Goal: Task Accomplishment & Management: Manage account settings

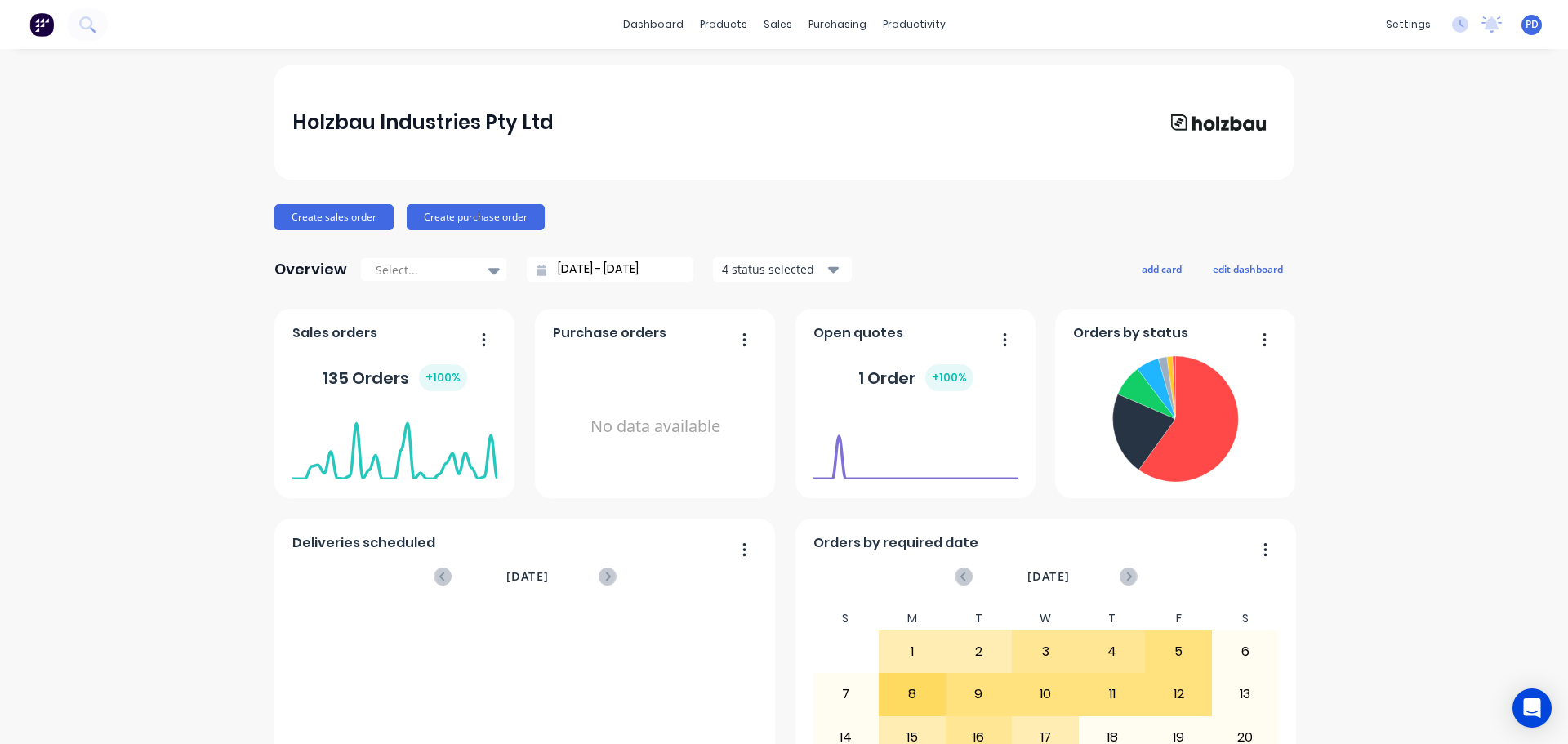
click at [270, 22] on div "dashboard products sales purchasing productivity dashboard products Product Cat…" at bounding box center [784, 24] width 1568 height 49
click at [102, 24] on button at bounding box center [87, 24] width 41 height 33
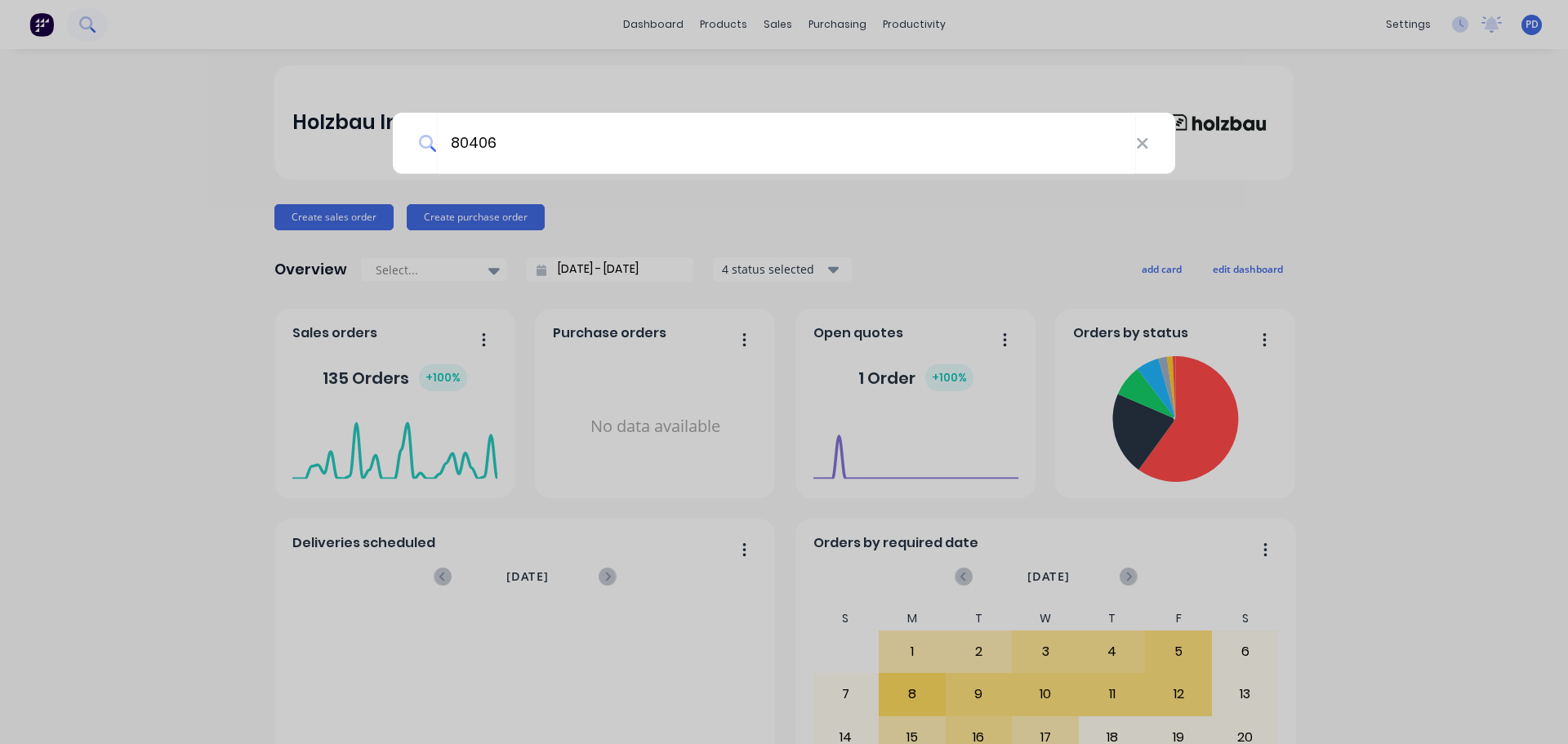
type input "80406"
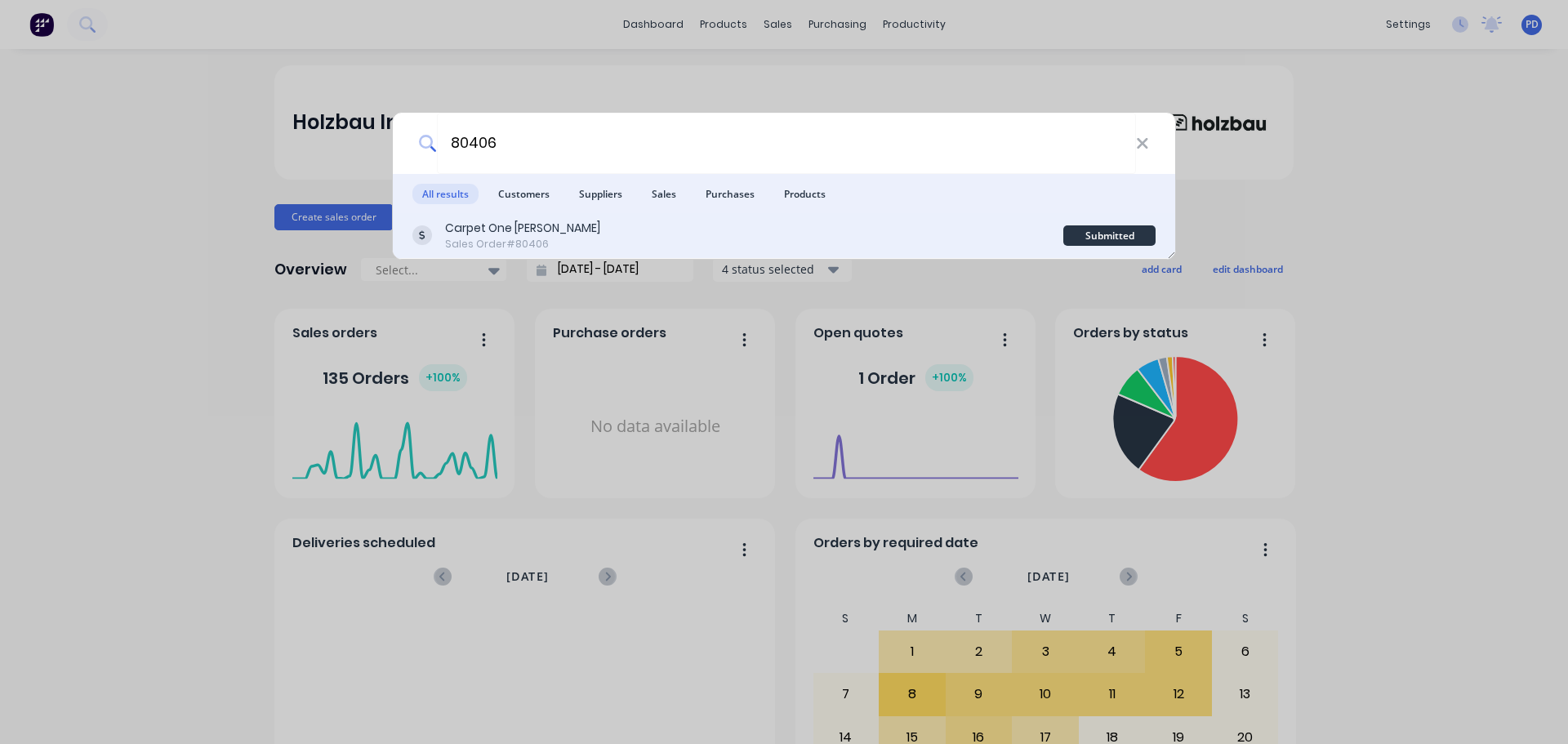
click at [503, 237] on div "Sales Order #80406" at bounding box center [522, 244] width 155 height 15
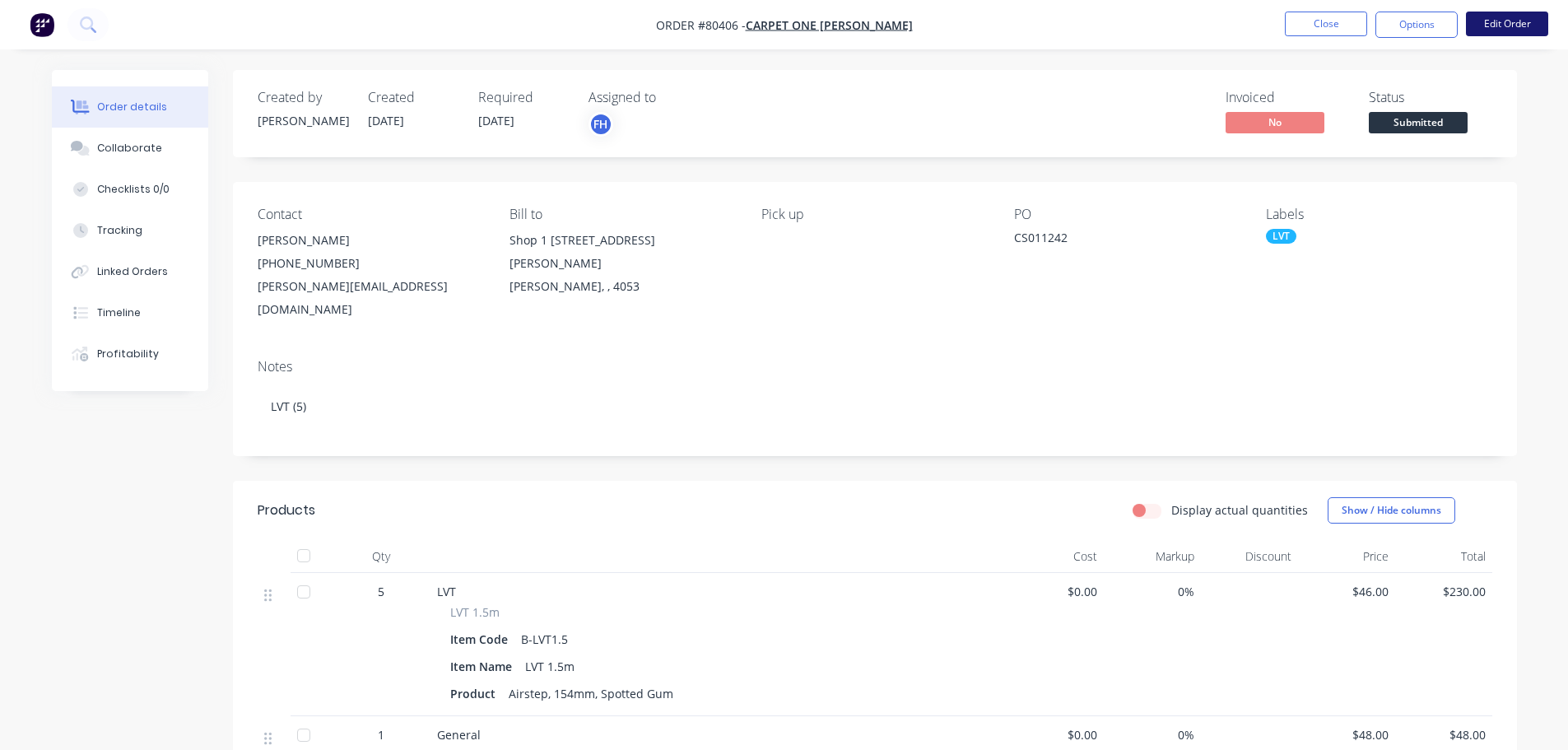
click at [1503, 27] on button "Edit Order" at bounding box center [1507, 24] width 82 height 24
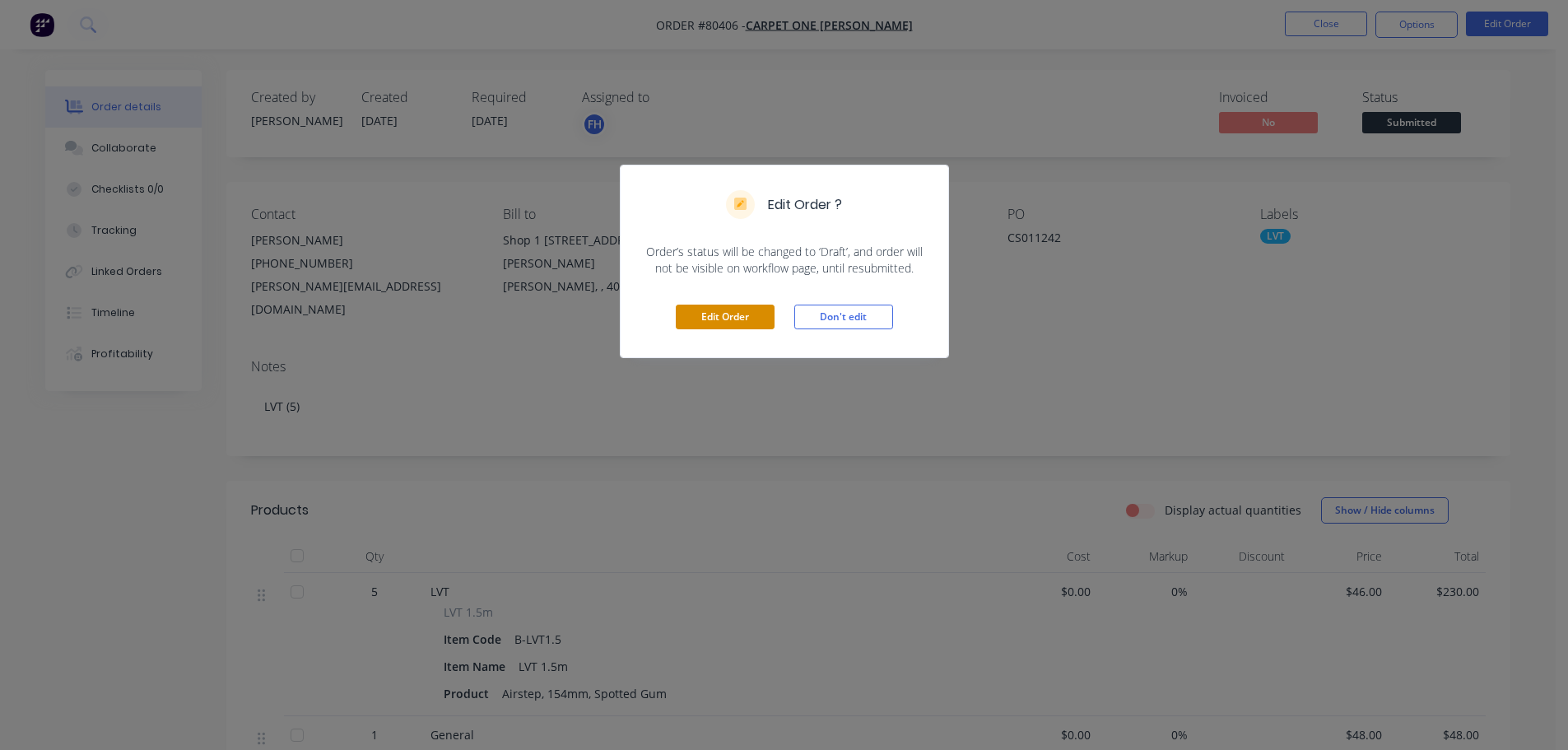
click at [753, 322] on button "Edit Order" at bounding box center [725, 317] width 99 height 24
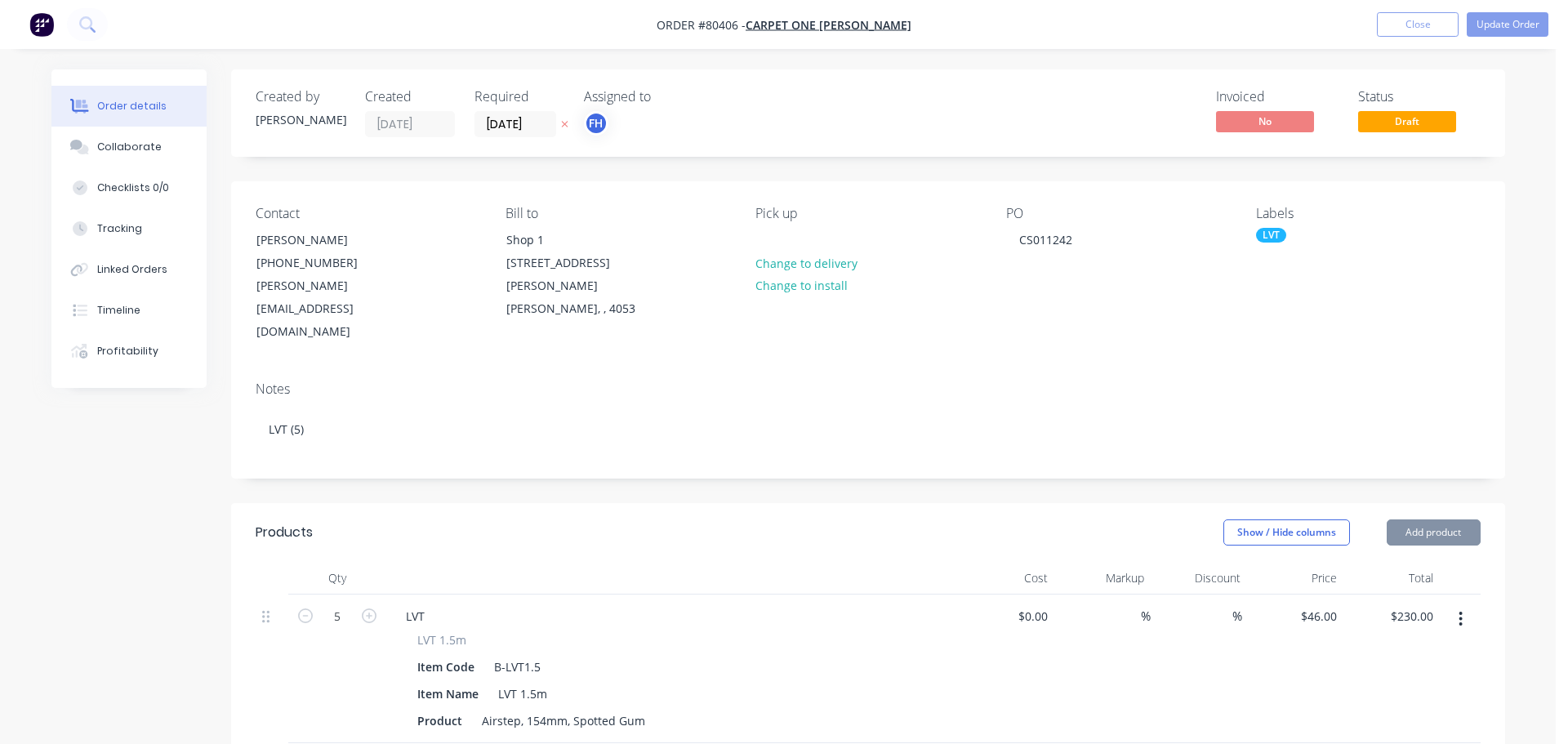
type input "$46.00"
type input "$230.00"
type input "$48.00"
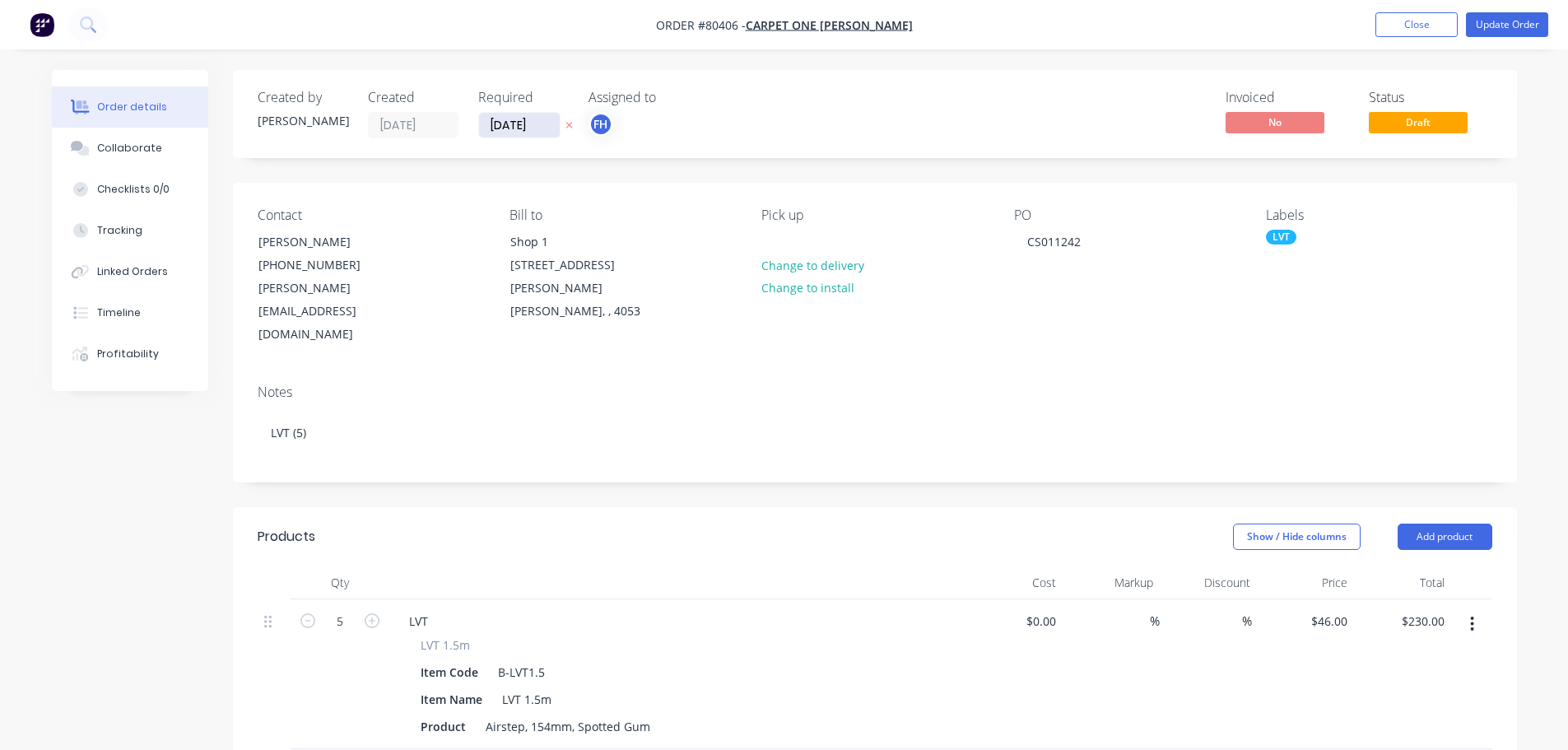
click at [525, 130] on input "15/09/25" at bounding box center [519, 125] width 80 height 24
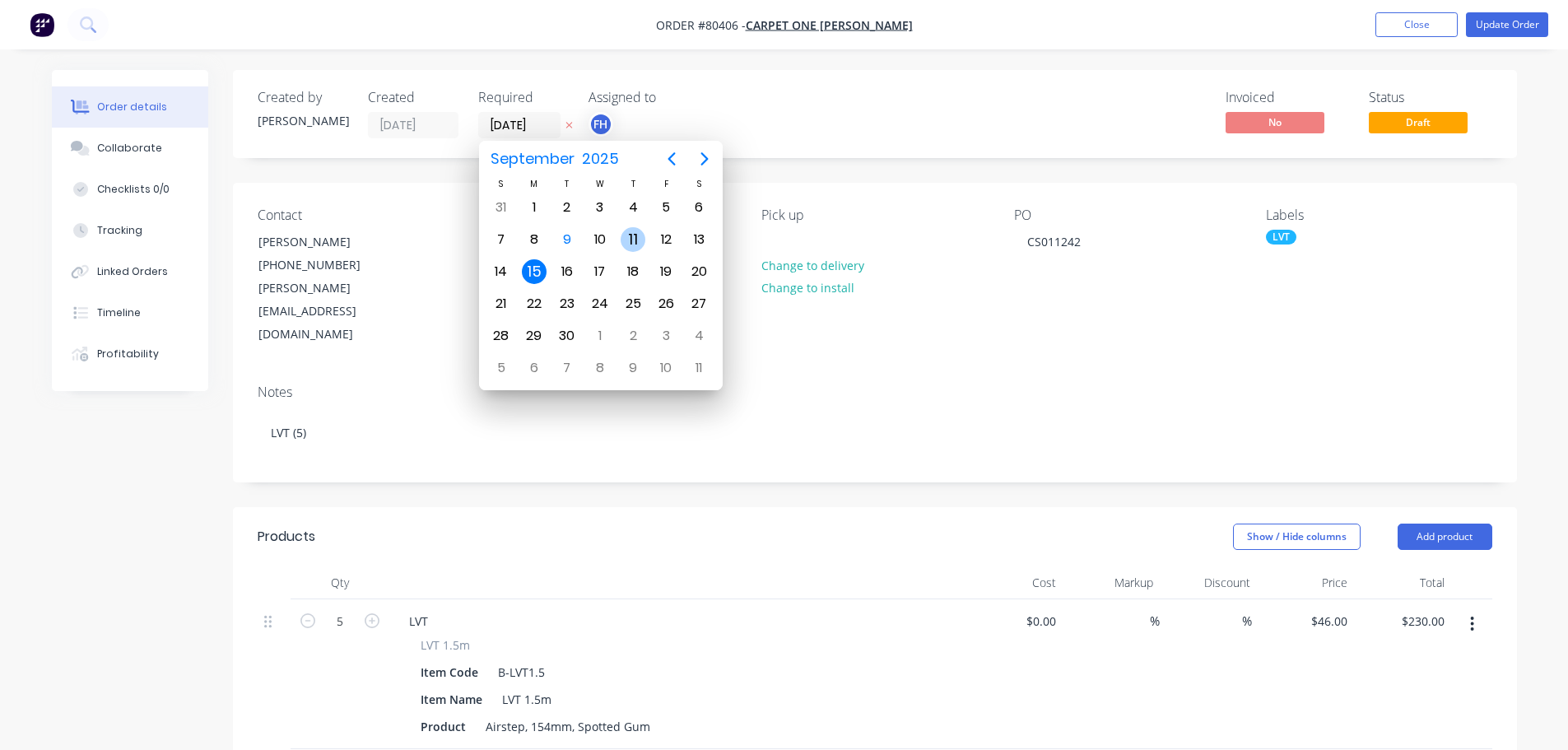
click at [628, 235] on div "11" at bounding box center [633, 239] width 24 height 24
type input "11/09/25"
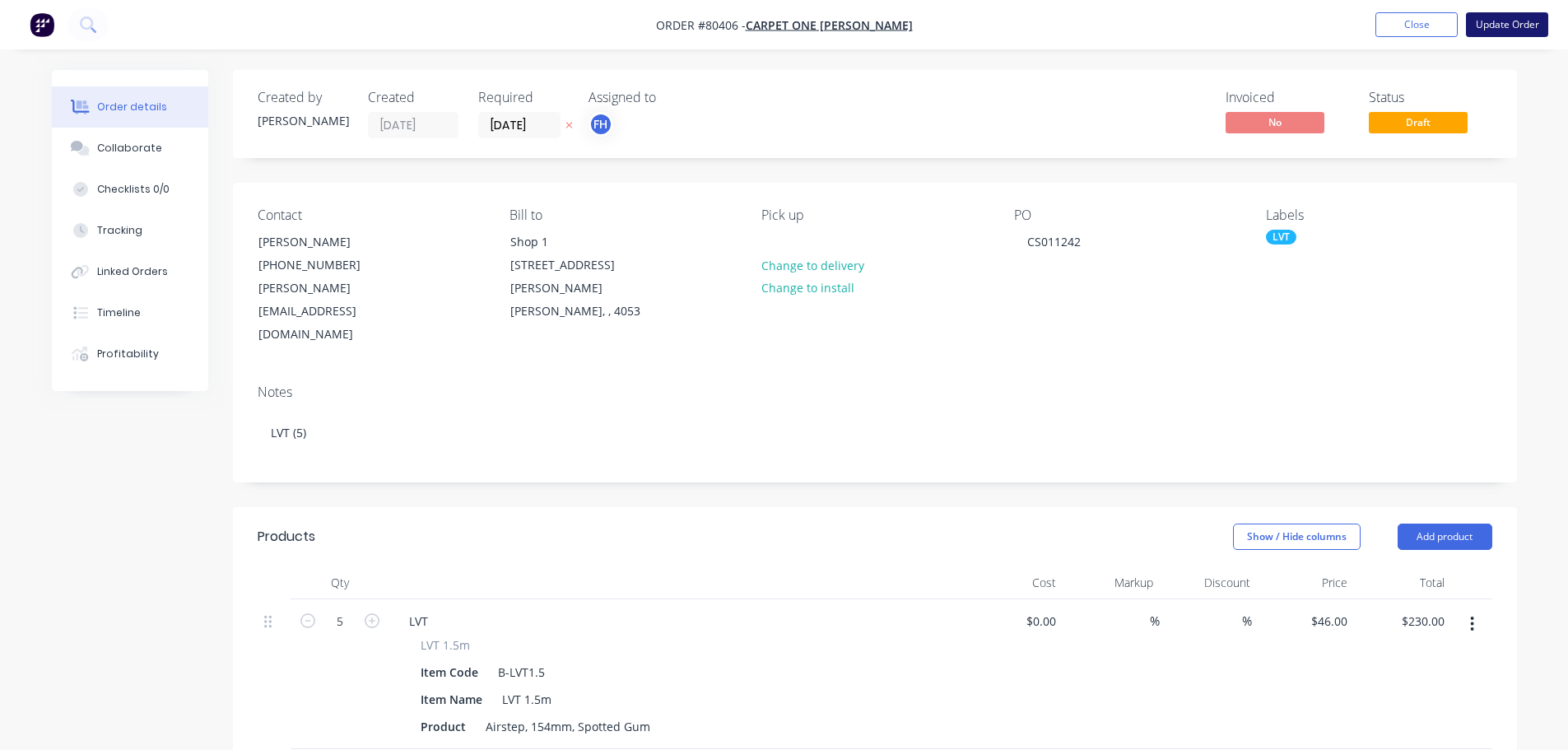
click at [1508, 30] on button "Update Order" at bounding box center [1507, 24] width 82 height 24
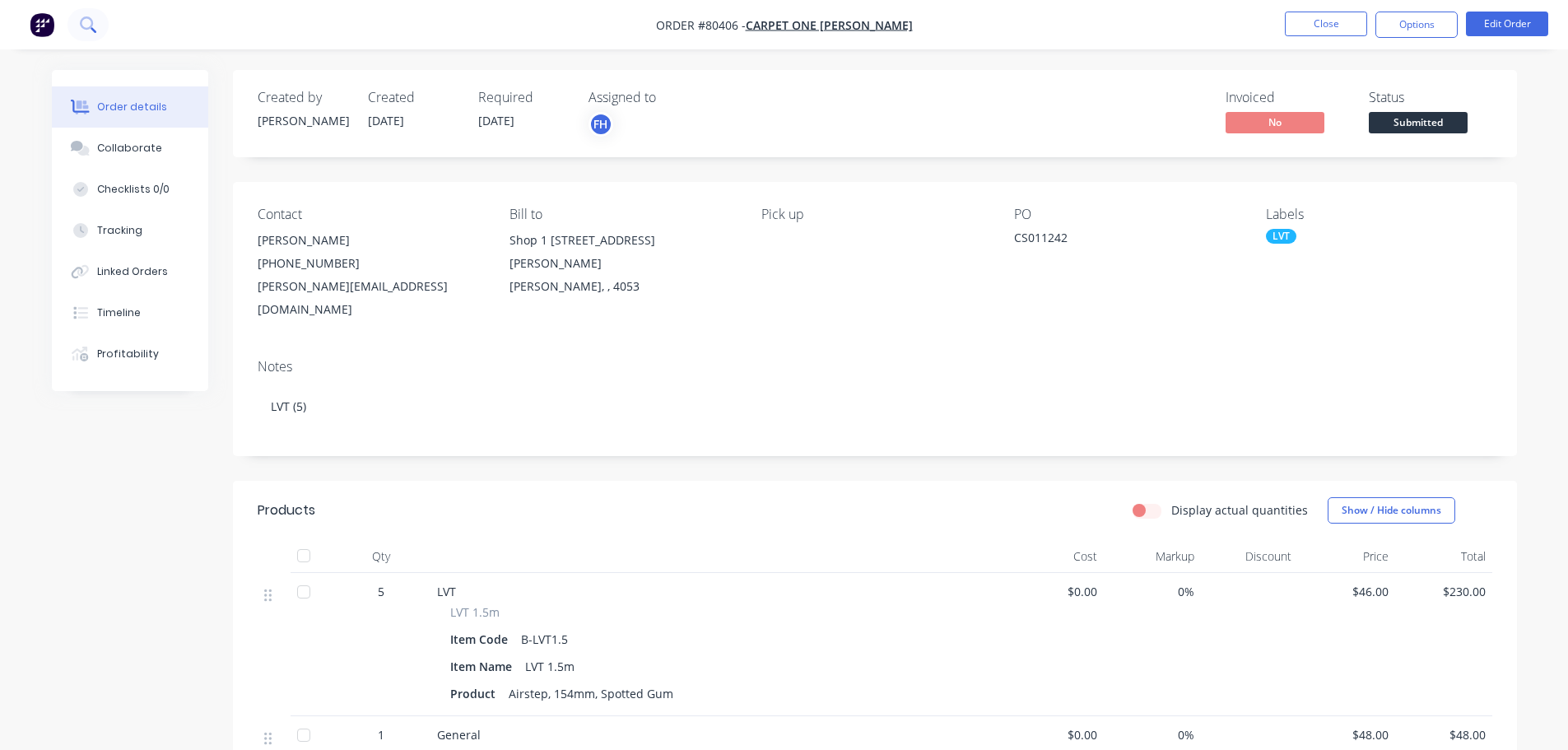
click at [79, 26] on button at bounding box center [87, 24] width 41 height 33
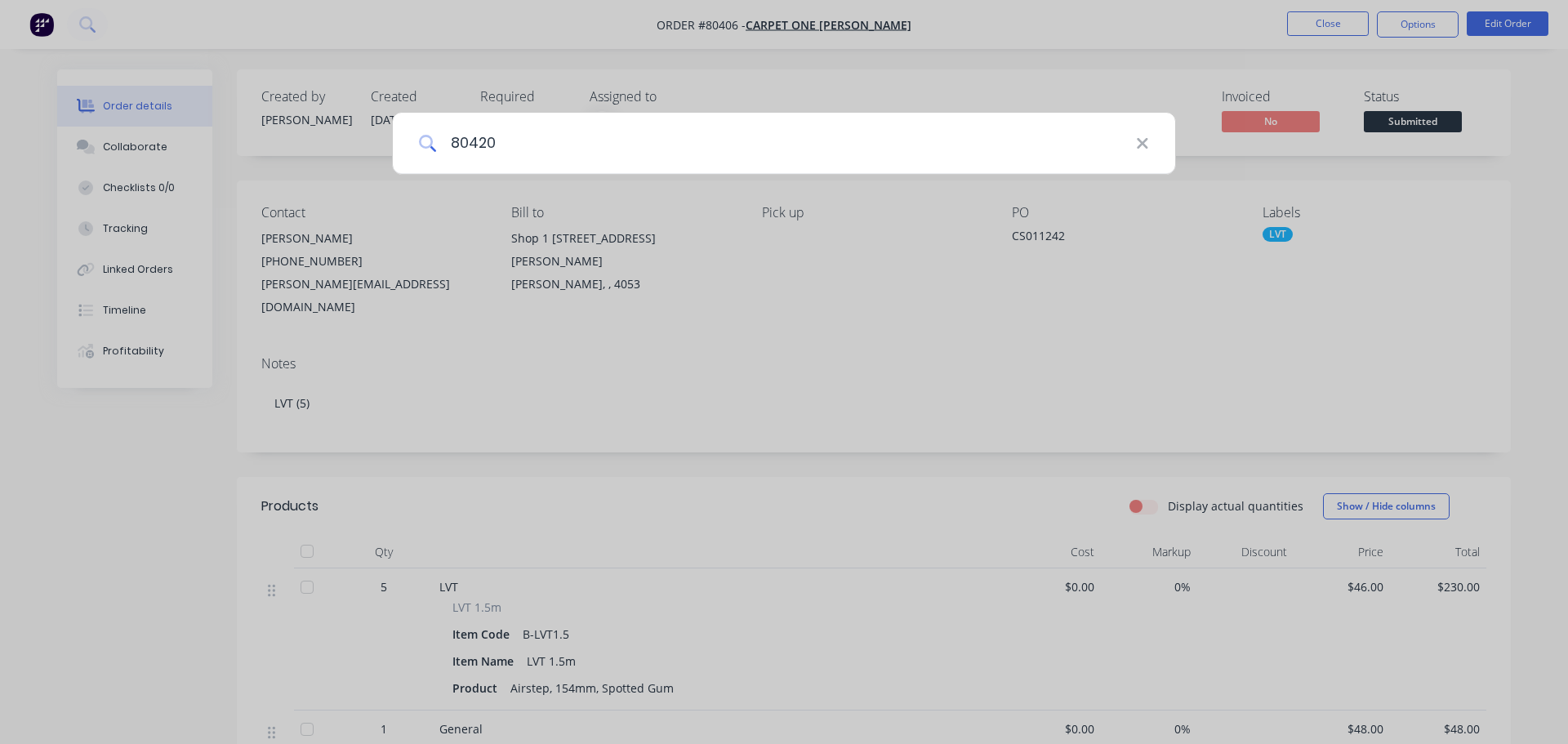
type input "80420"
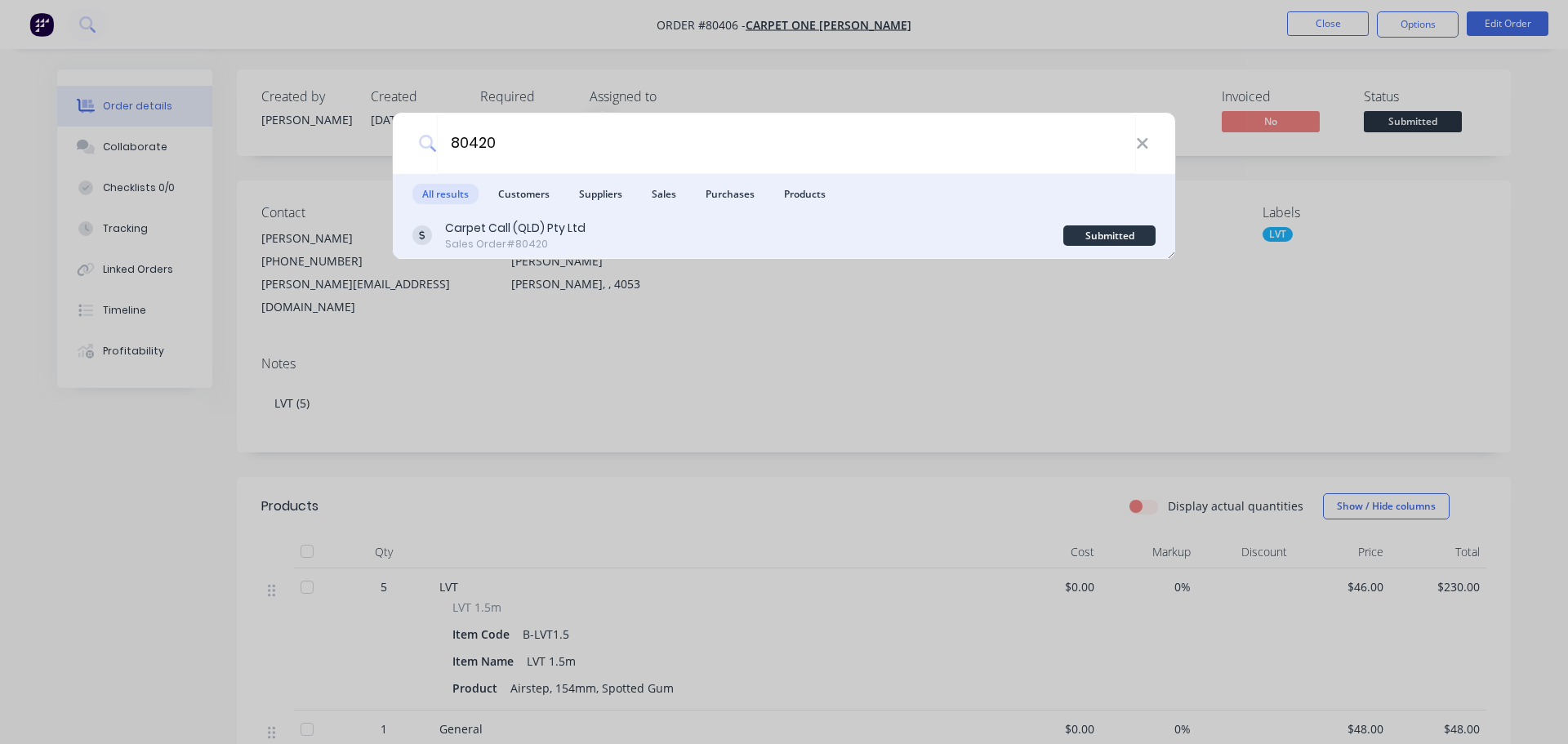
click at [530, 235] on div "Carpet Call (QLD) Pty Ltd" at bounding box center [515, 228] width 140 height 17
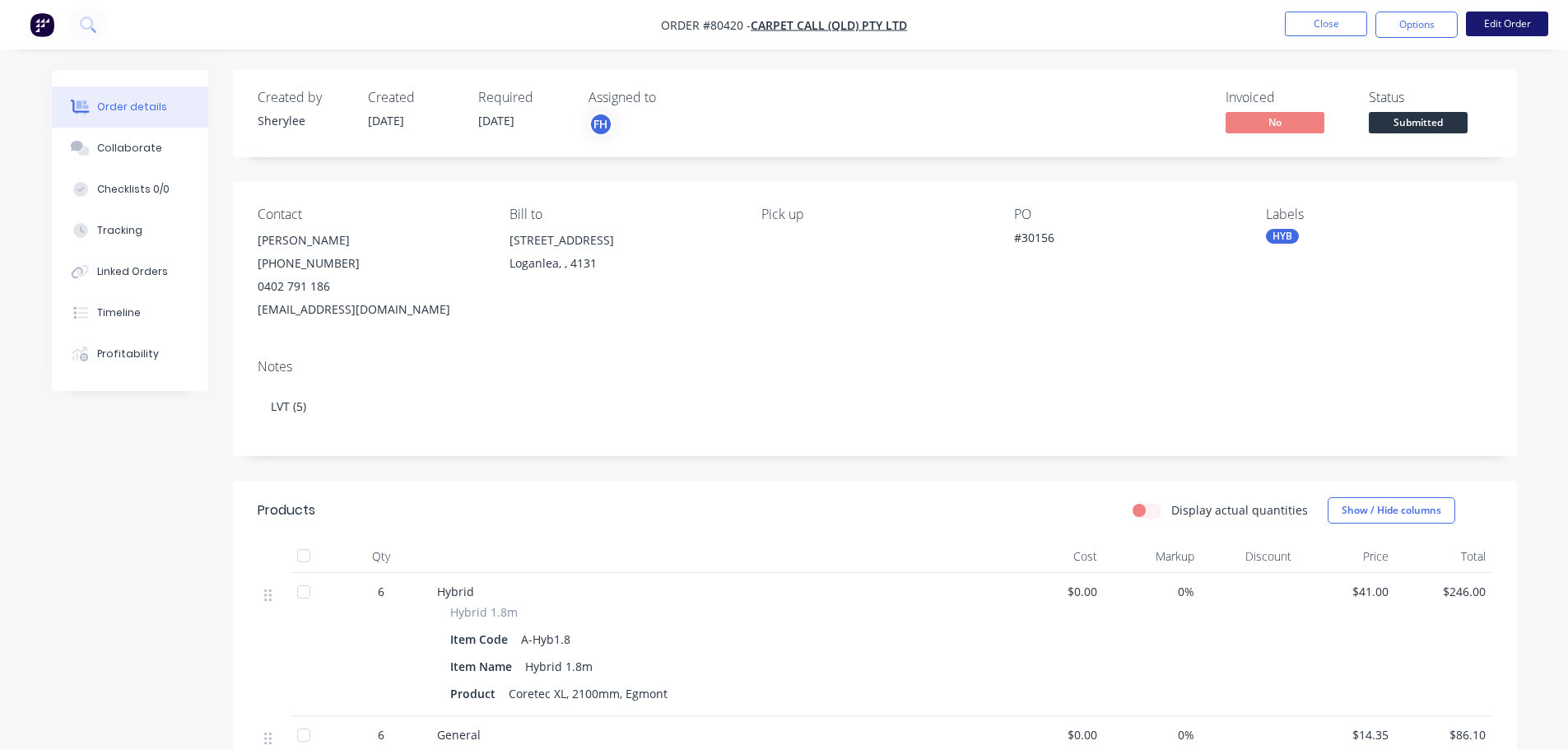
click at [1493, 16] on button "Edit Order" at bounding box center [1507, 24] width 82 height 24
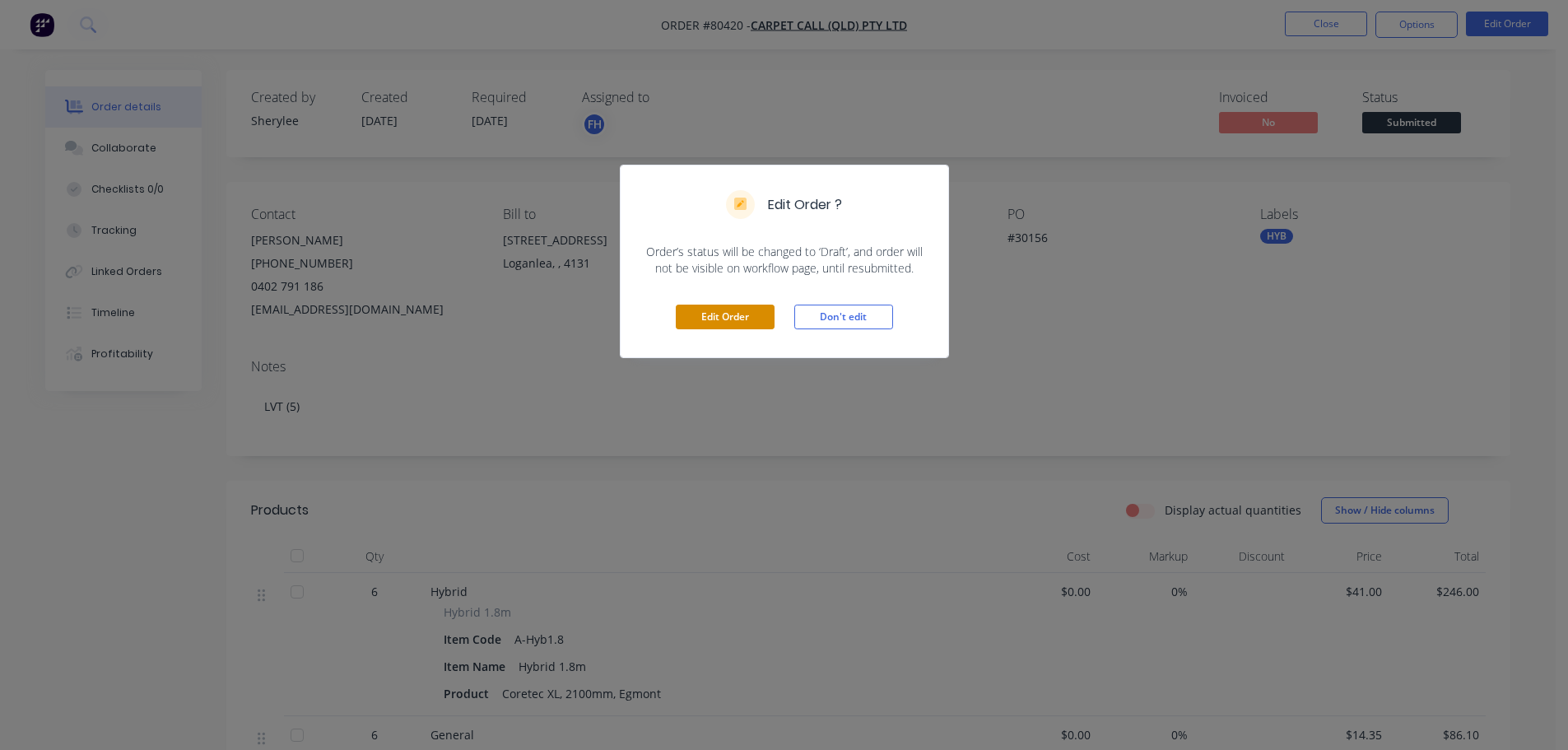
click at [701, 310] on button "Edit Order" at bounding box center [725, 317] width 99 height 24
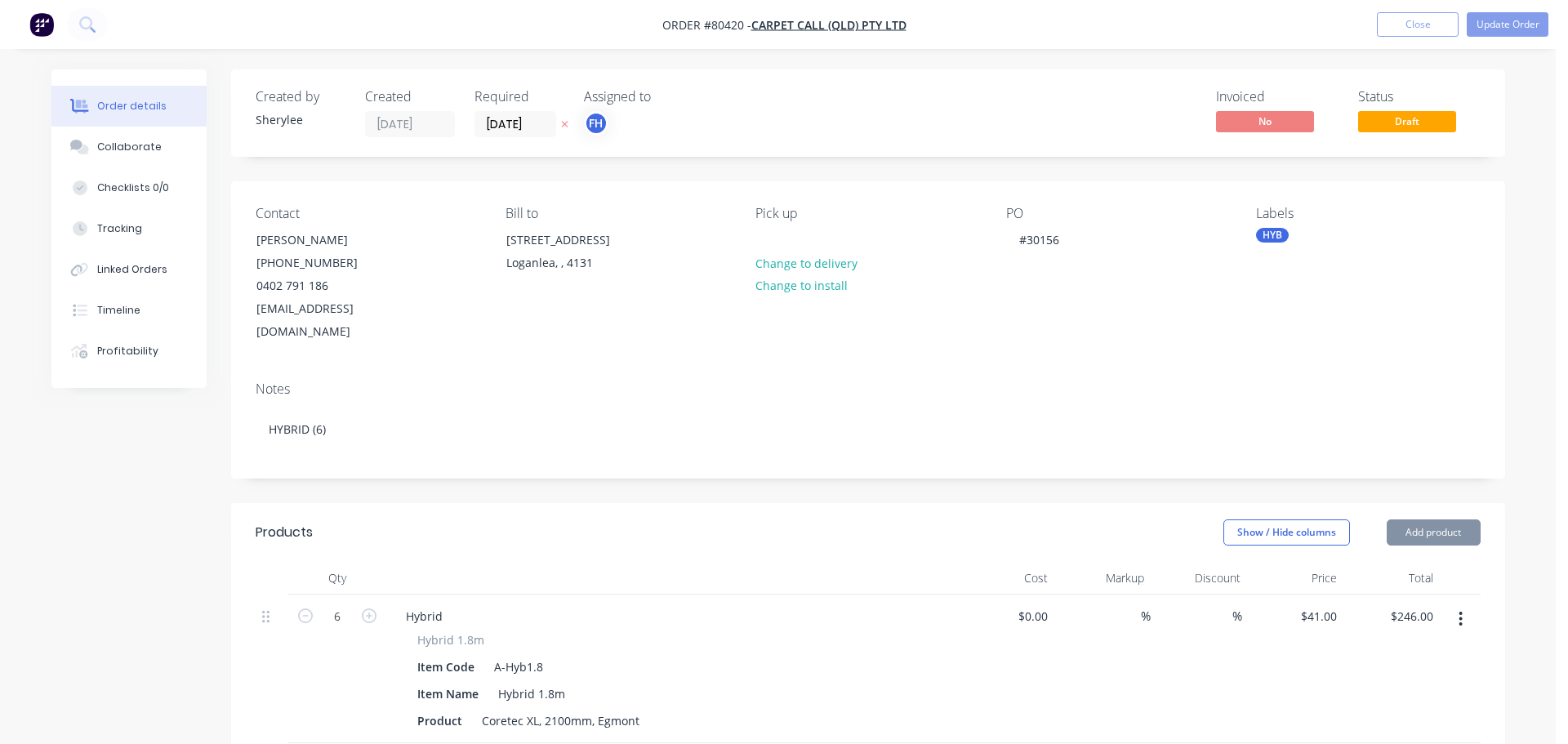
type input "$41.00"
type input "$246.00"
type input "$14.35"
type input "$86.10"
type input "$48.00"
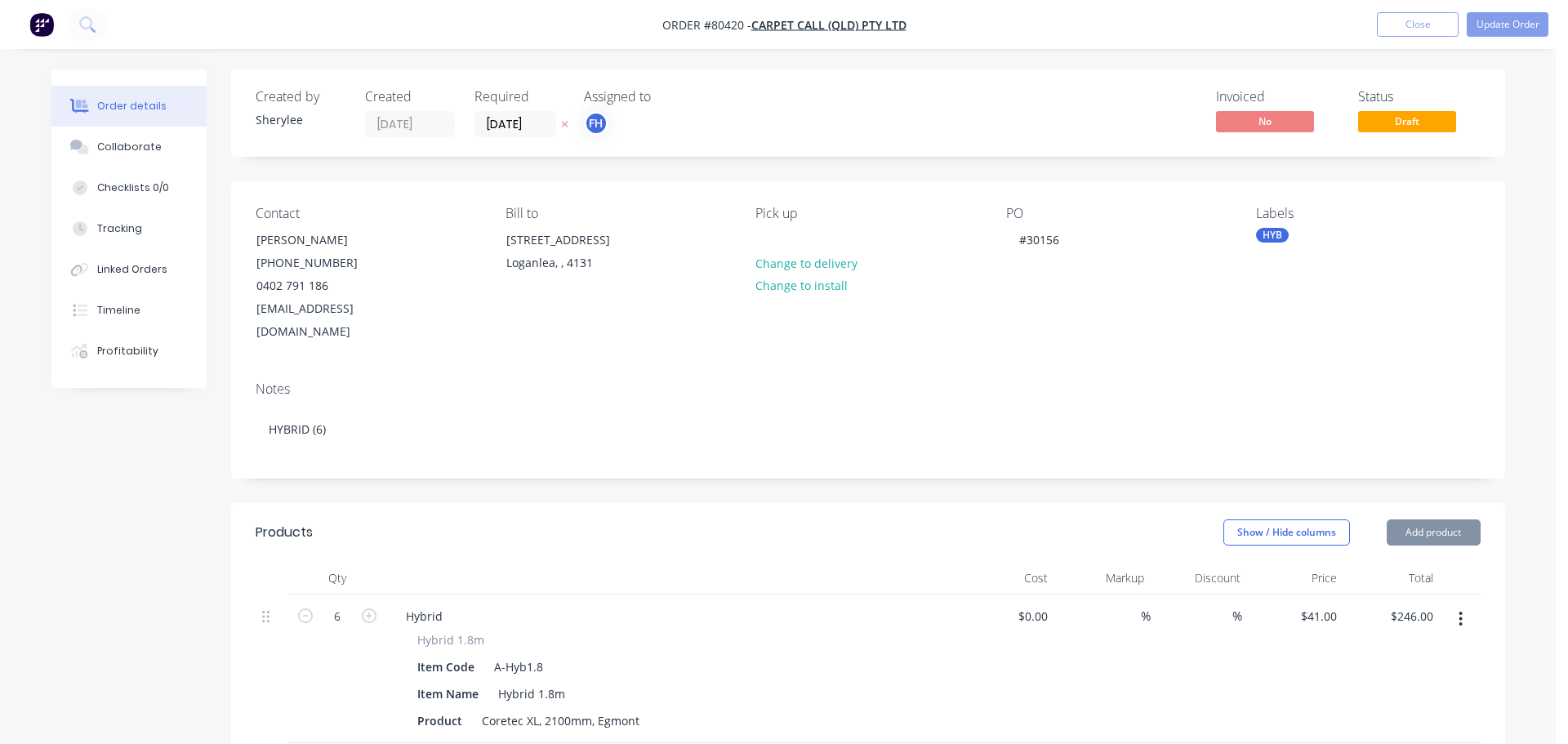
type input "$48.00"
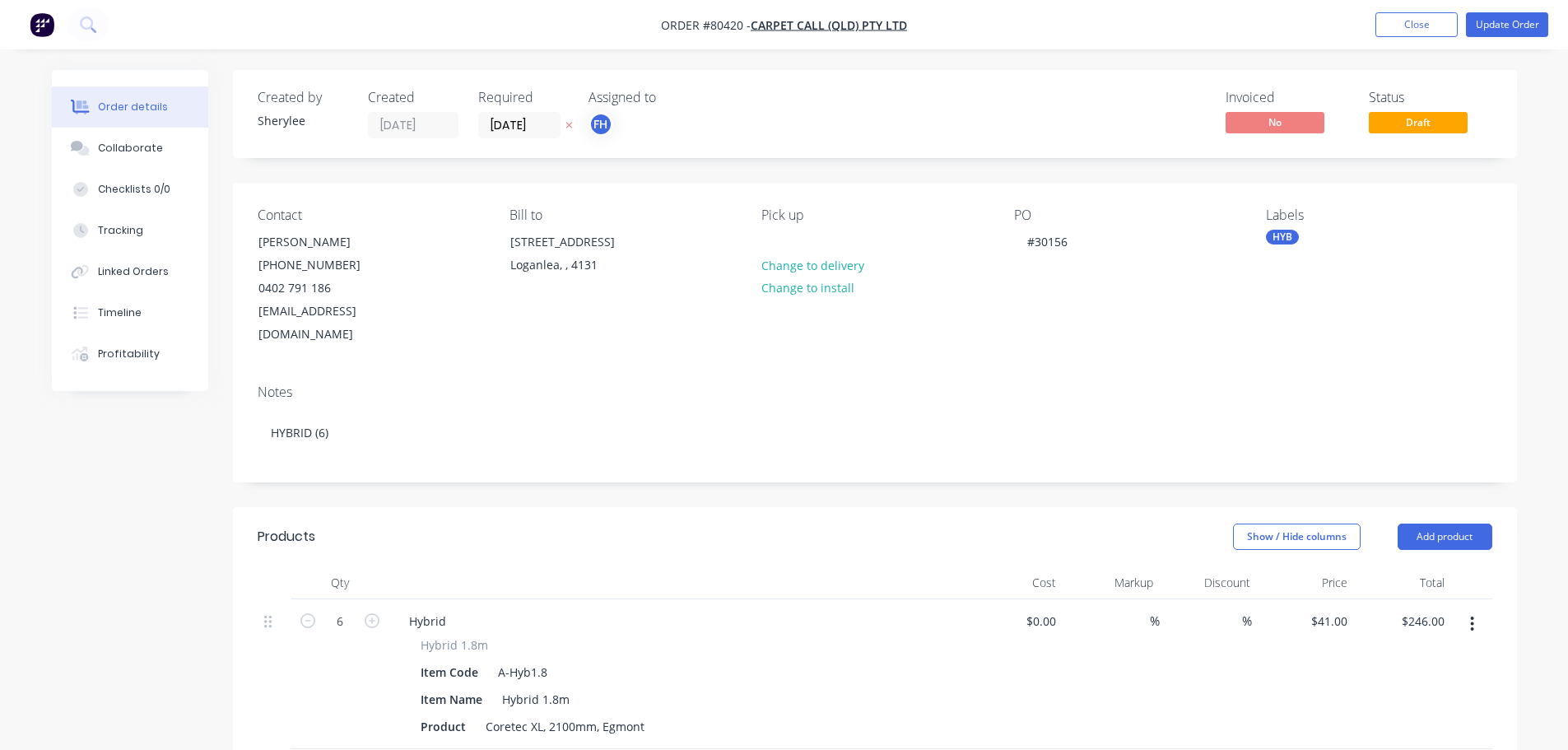
click at [1293, 237] on div "HYB" at bounding box center [1283, 236] width 33 height 15
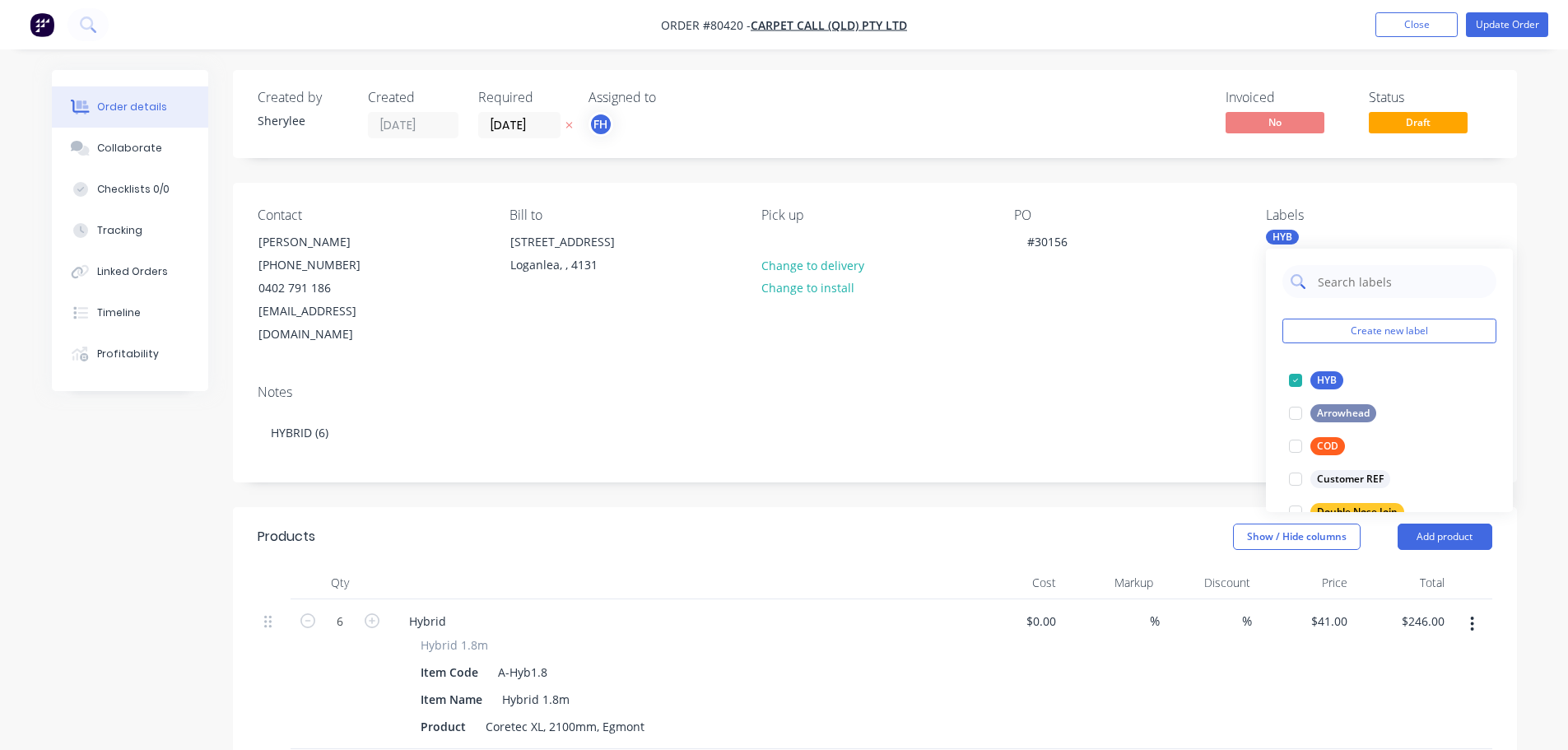
click at [1354, 274] on input "text" at bounding box center [1402, 282] width 172 height 33
type input "promis"
click at [1290, 383] on div at bounding box center [1296, 380] width 33 height 33
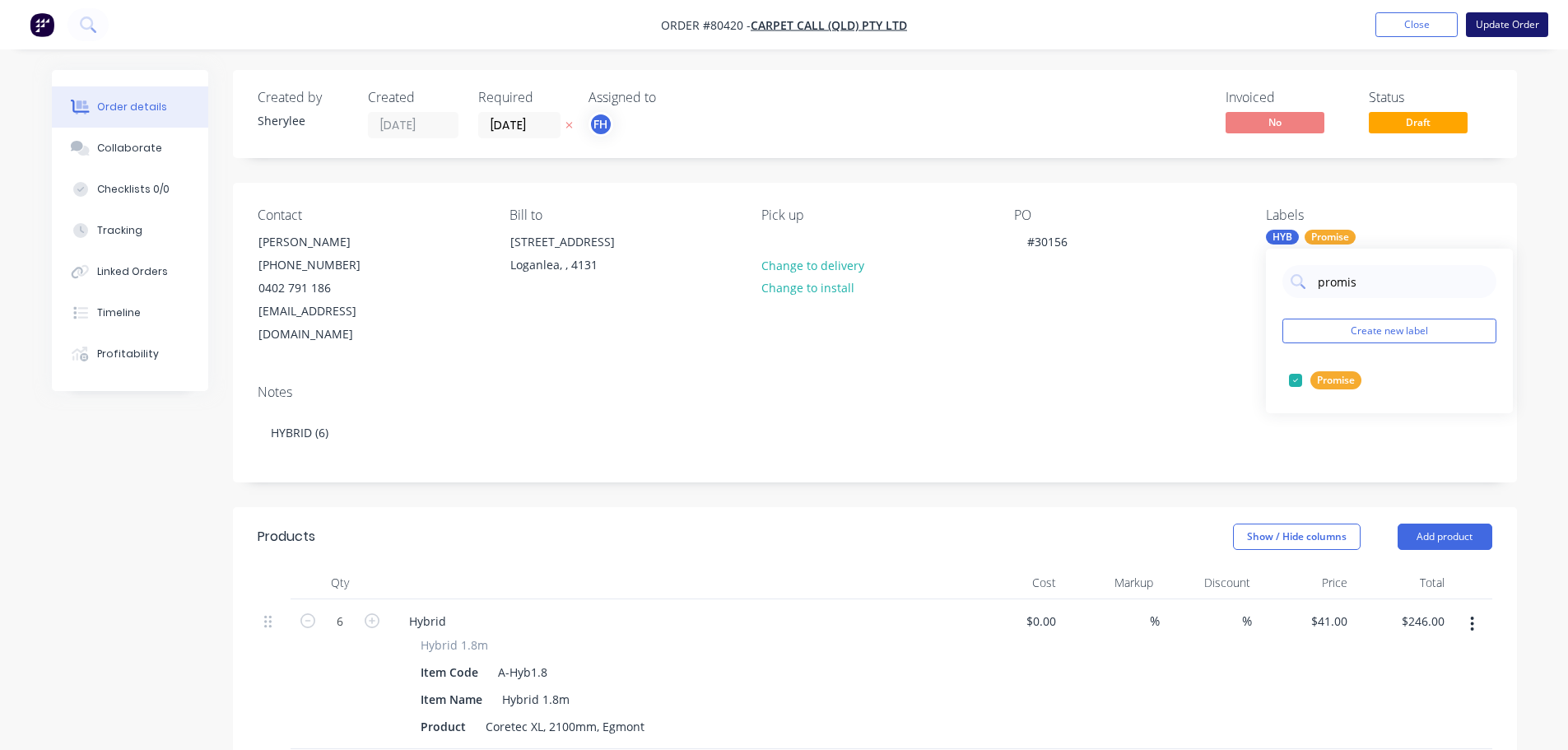
click at [1496, 17] on button "Update Order" at bounding box center [1507, 24] width 82 height 24
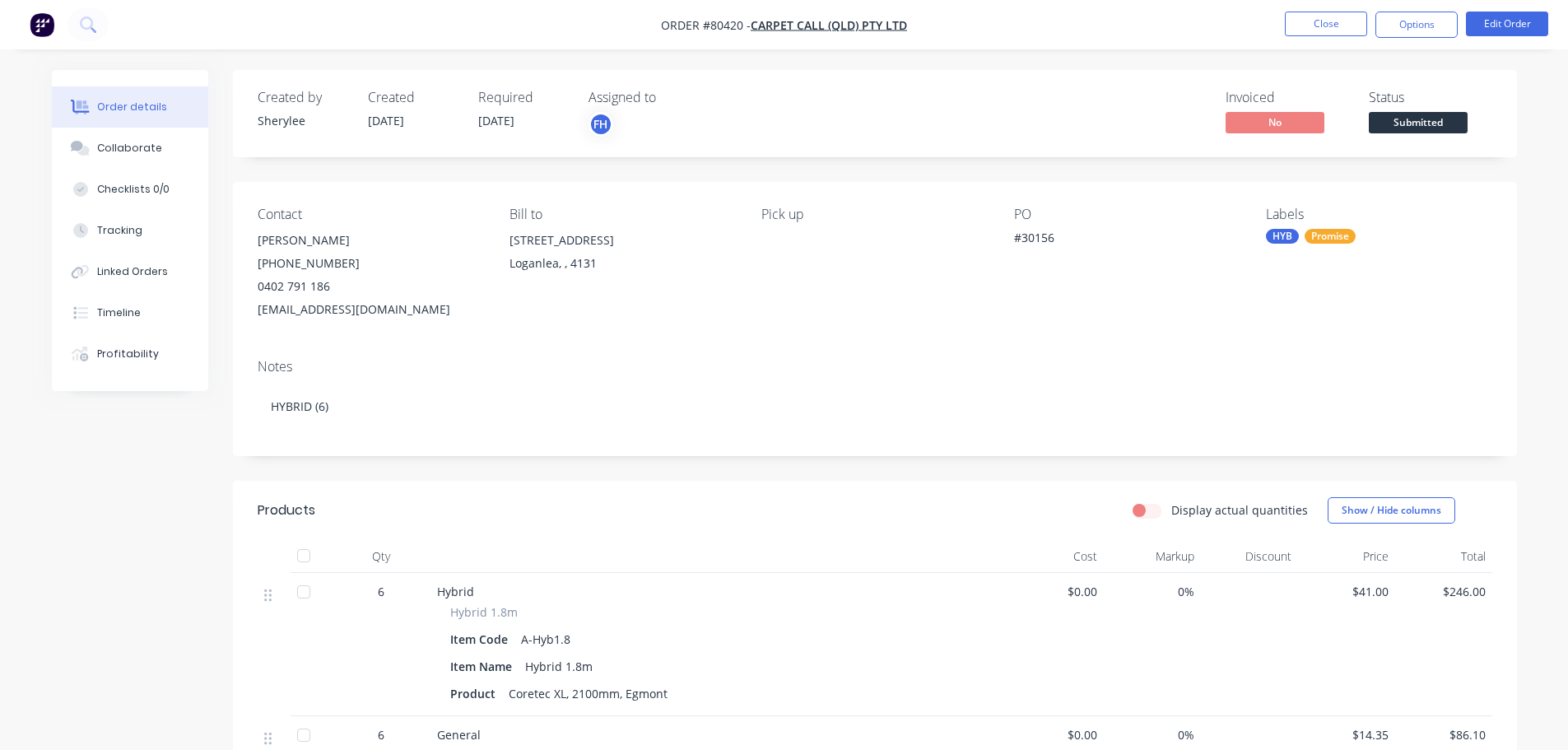
click at [123, 28] on nav "Order #80420 - Carpet Call (QLD) Pty Ltd Close Options Edit Order" at bounding box center [784, 24] width 1568 height 50
click at [90, 23] on icon at bounding box center [88, 24] width 16 height 16
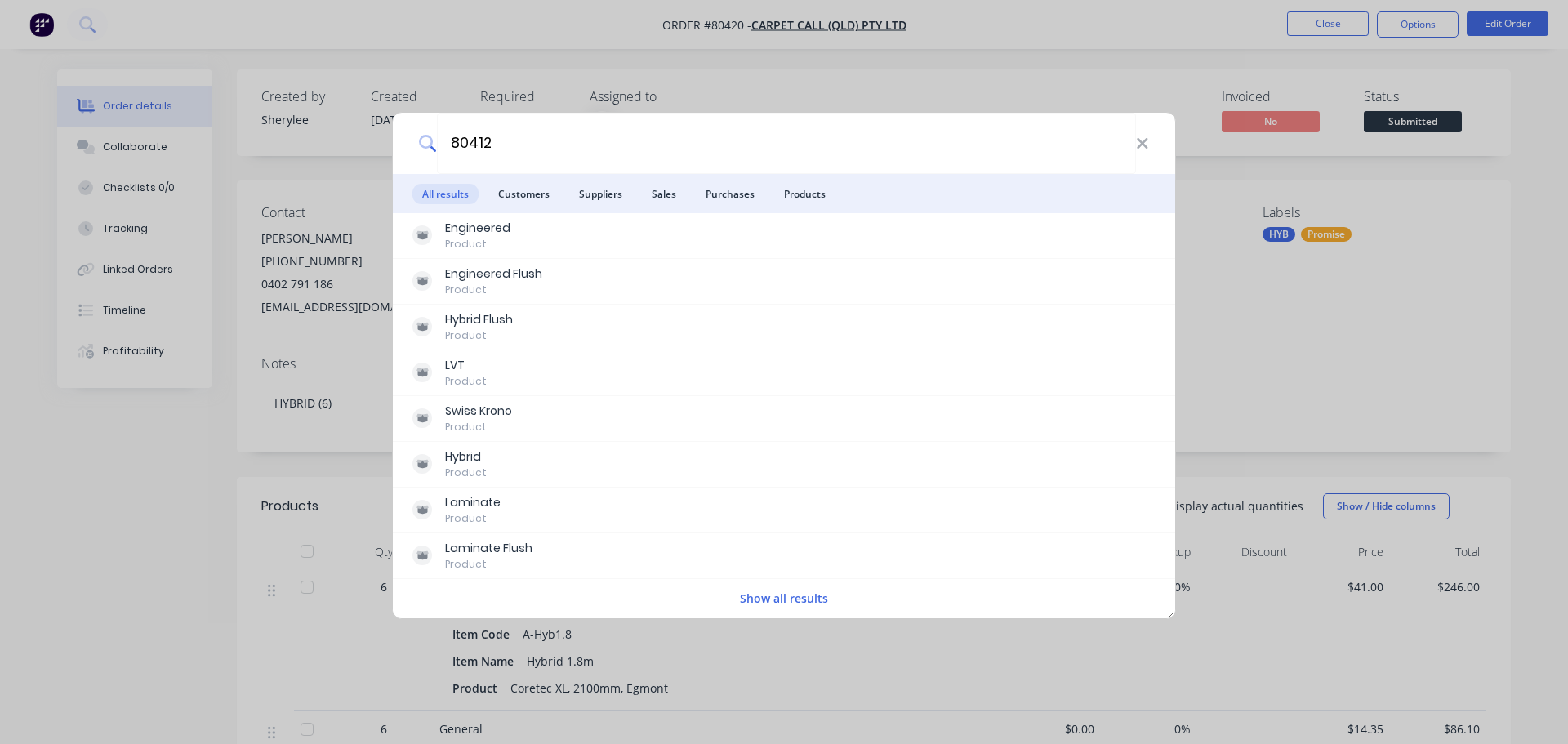
type input "80412"
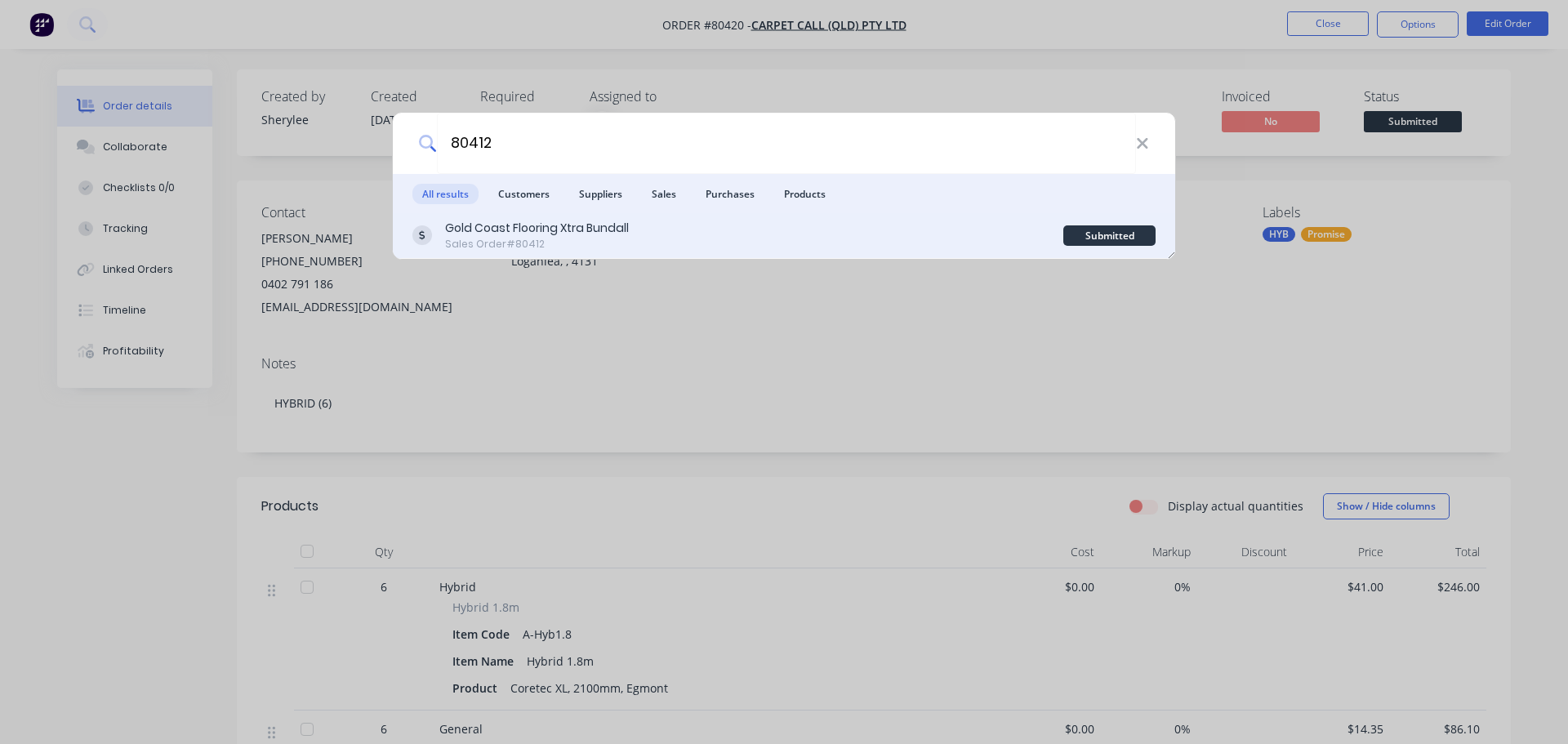
click at [936, 228] on div "Gold Coast Flooring Xtra Bundall Sales Order #80412" at bounding box center [737, 235] width 651 height 32
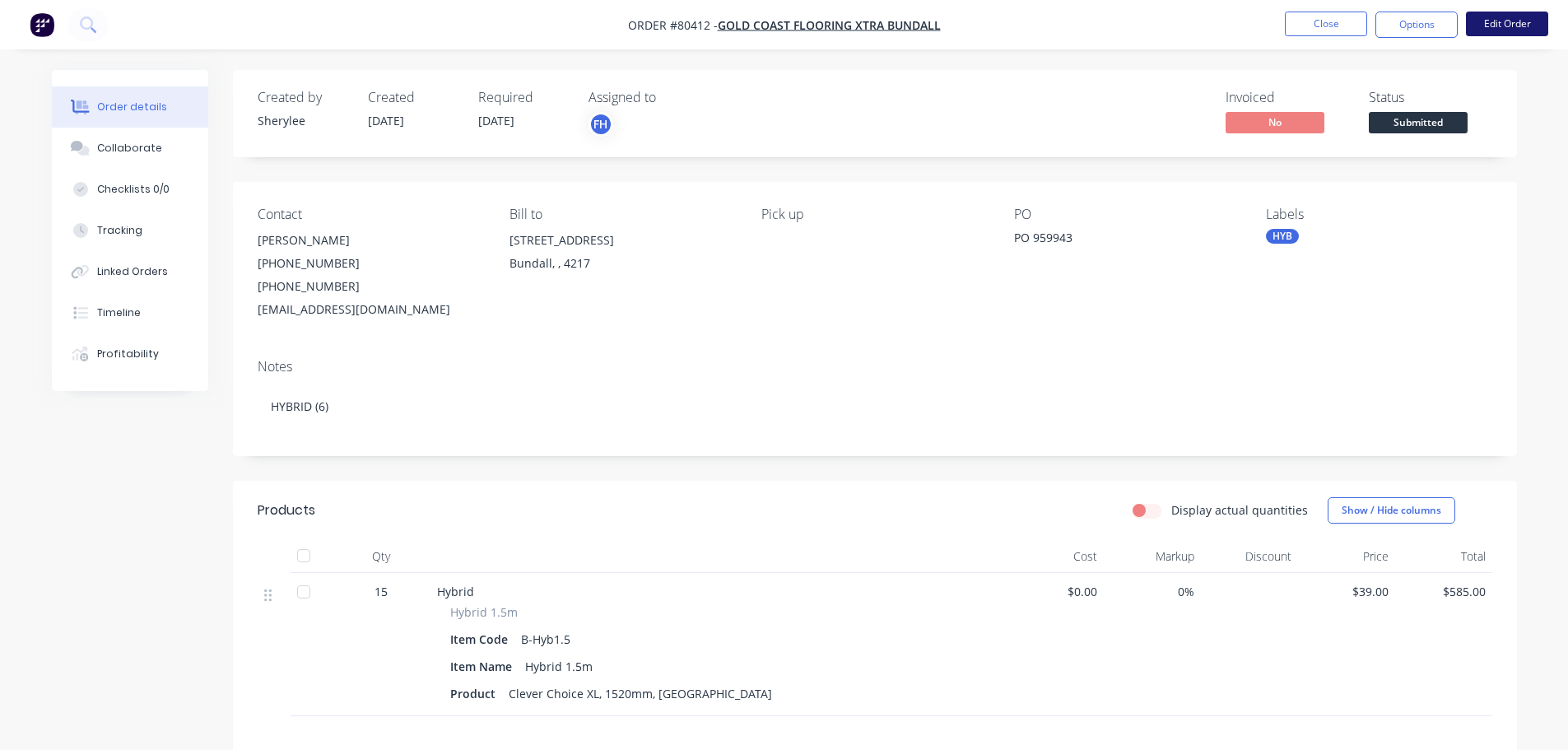
click at [1476, 17] on button "Edit Order" at bounding box center [1507, 24] width 82 height 24
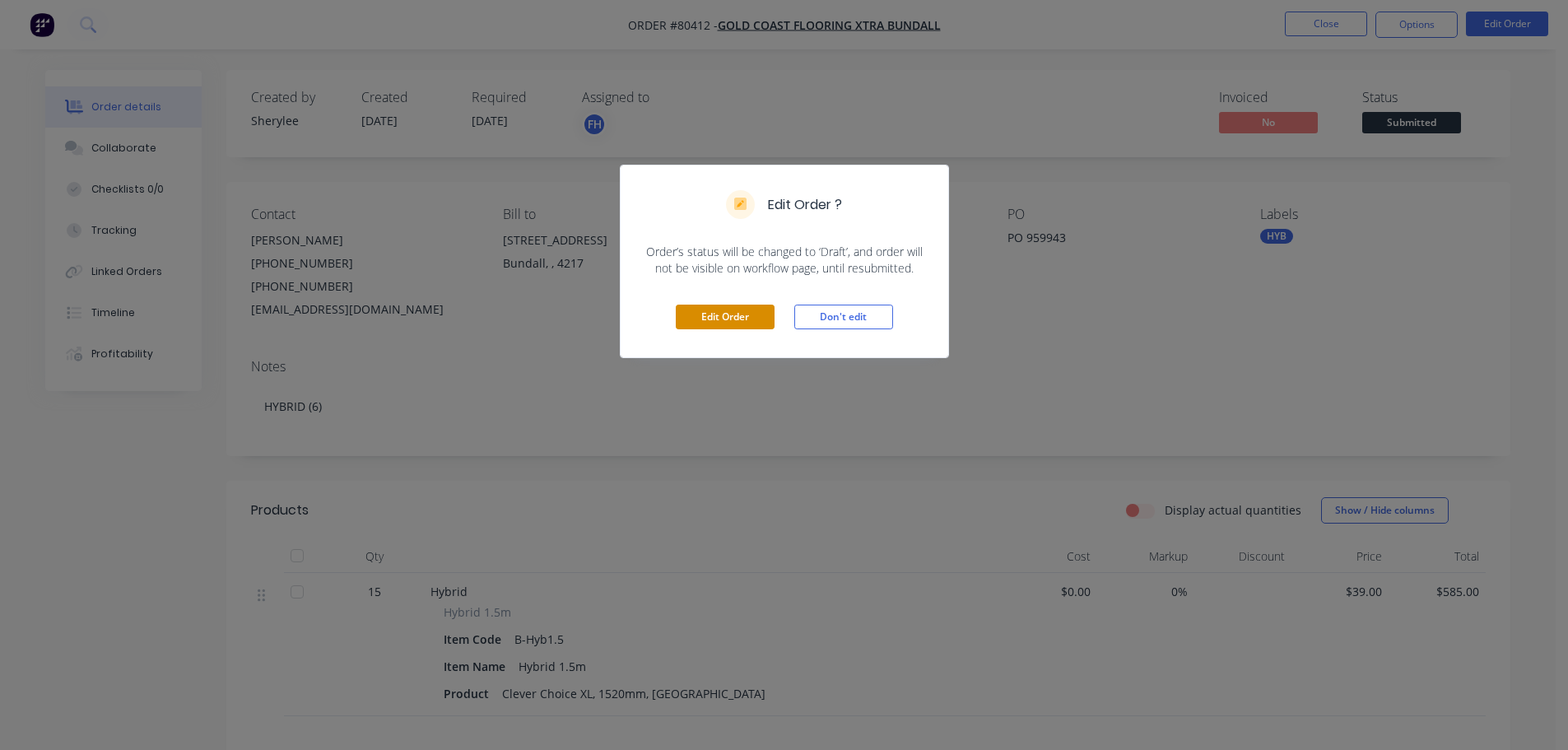
click at [727, 317] on button "Edit Order" at bounding box center [725, 317] width 99 height 24
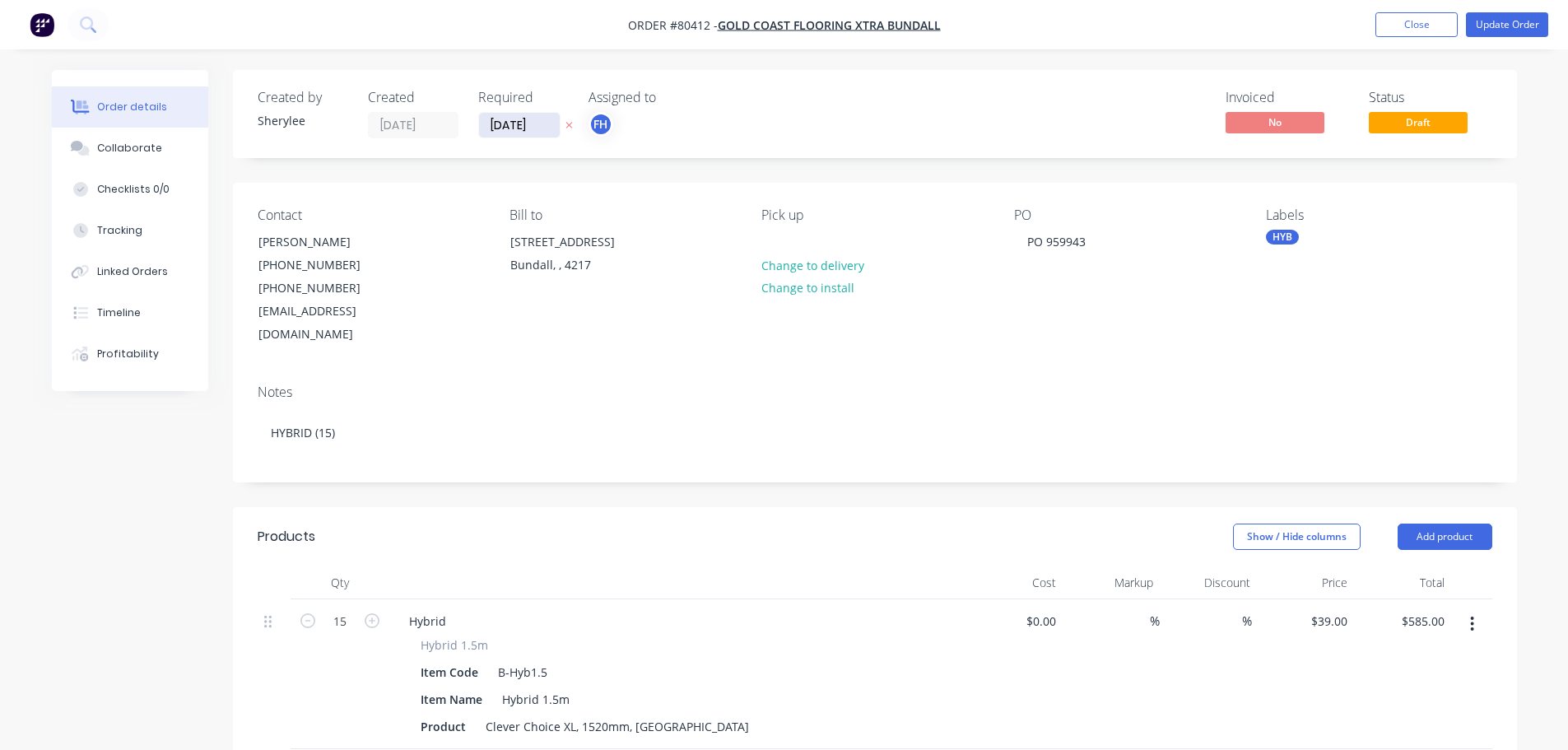
click at [539, 127] on input "16/09/25" at bounding box center [519, 125] width 80 height 24
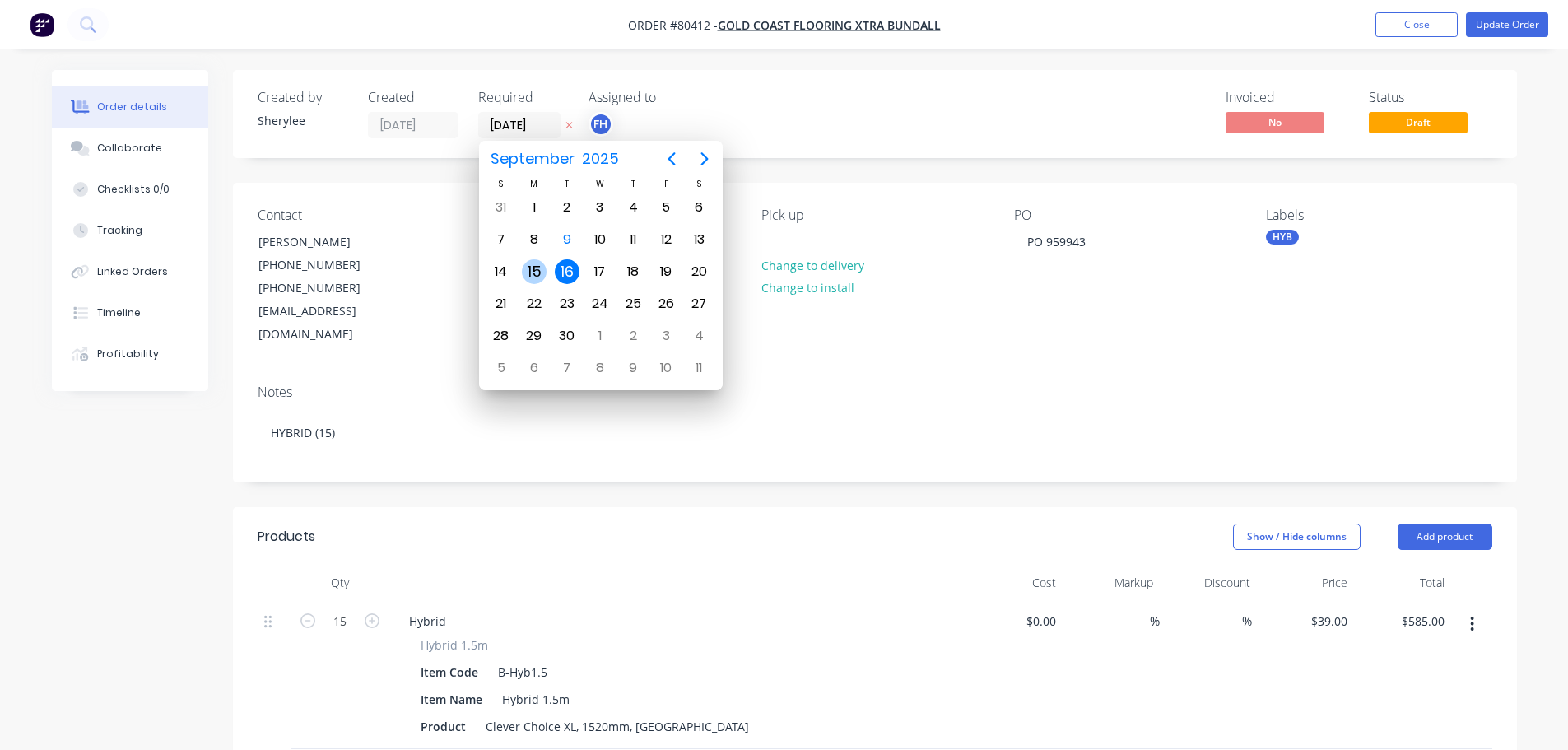
click at [537, 268] on div "15" at bounding box center [534, 271] width 24 height 24
type input "15/09/25"
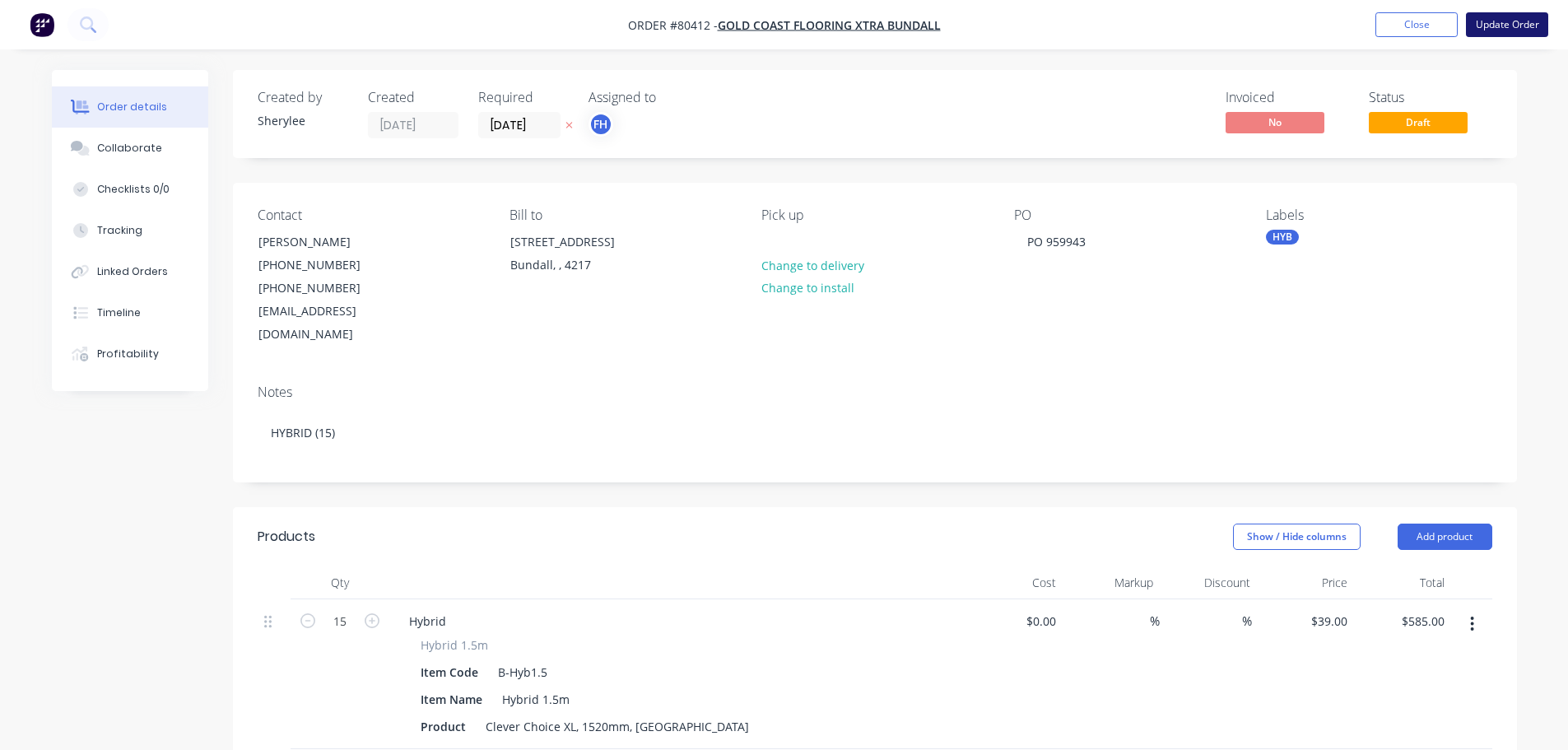
click at [1489, 30] on button "Update Order" at bounding box center [1507, 24] width 82 height 24
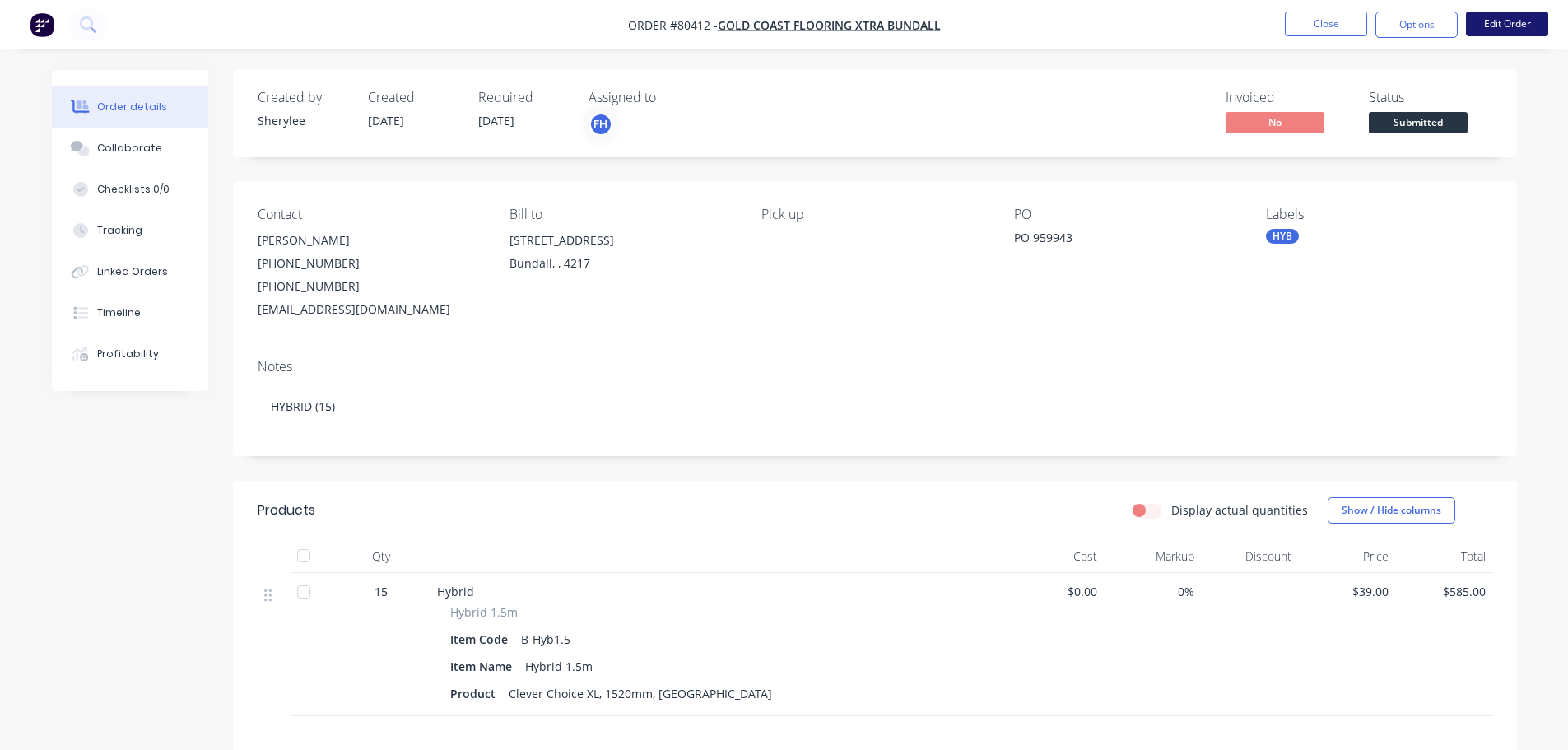
click at [1517, 15] on button "Edit Order" at bounding box center [1507, 24] width 82 height 24
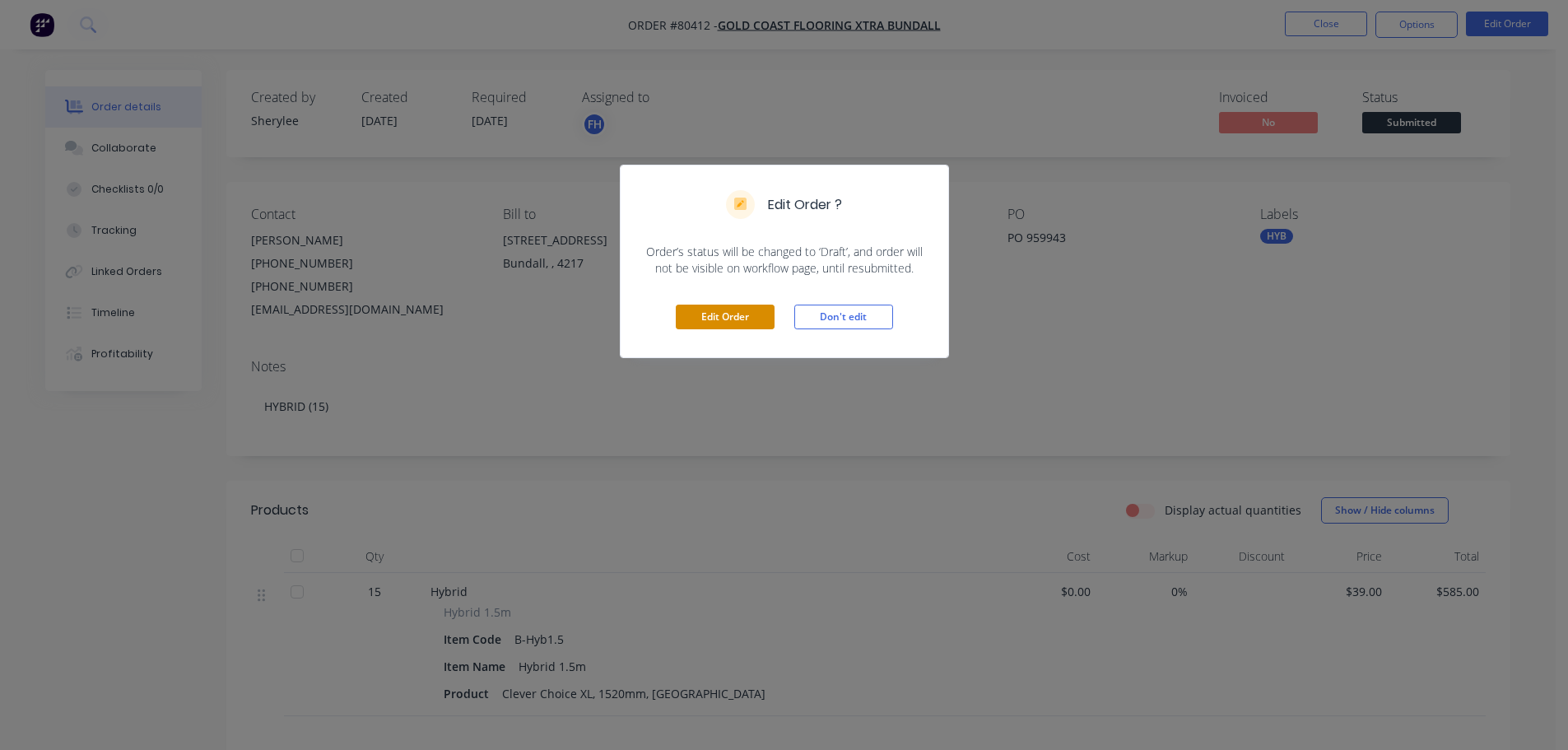
click at [709, 312] on button "Edit Order" at bounding box center [725, 317] width 99 height 24
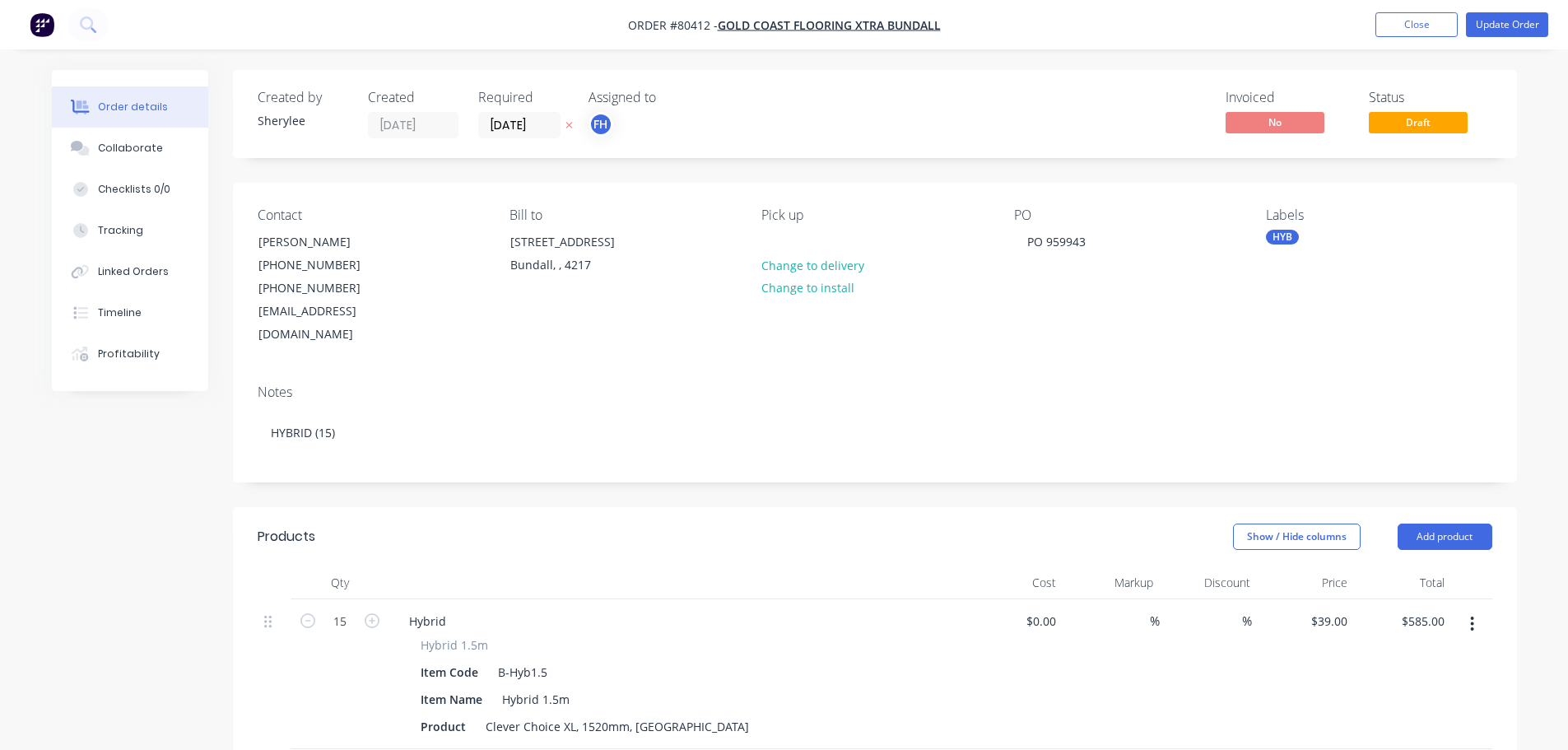
drag, startPoint x: 535, startPoint y: 130, endPoint x: 534, endPoint y: 139, distance: 9.1
click at [534, 139] on div "Created by Sherylee Created 08/09/25 Required 15/09/25 Assigned to FH Invoiced …" at bounding box center [875, 113] width 1284 height 88
click at [524, 127] on input "15/09/25" at bounding box center [519, 125] width 80 height 24
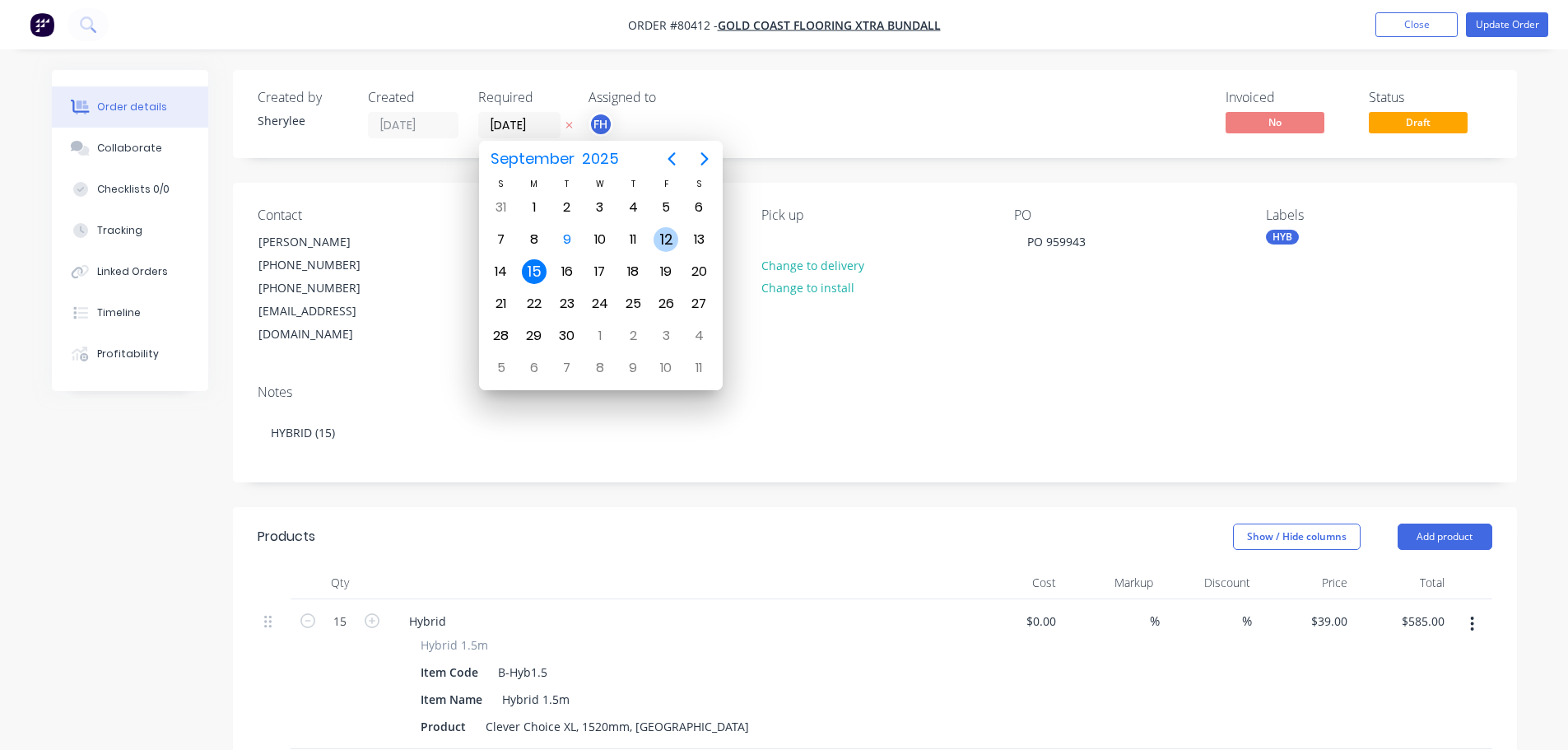
click at [662, 238] on div "12" at bounding box center [666, 239] width 24 height 24
type input "12/09/25"
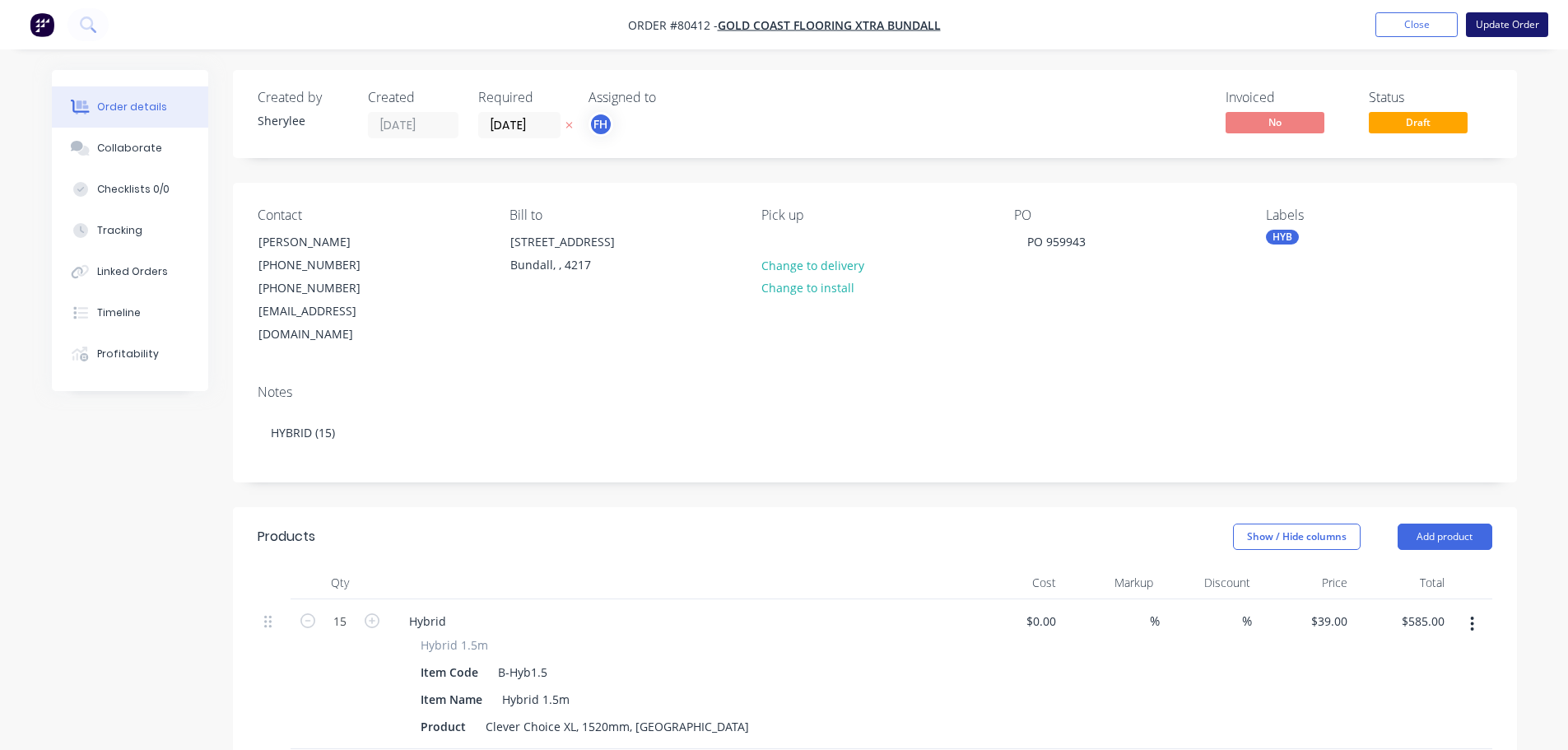
click at [1498, 31] on button "Update Order" at bounding box center [1507, 24] width 82 height 24
